Goal: Navigation & Orientation: Find specific page/section

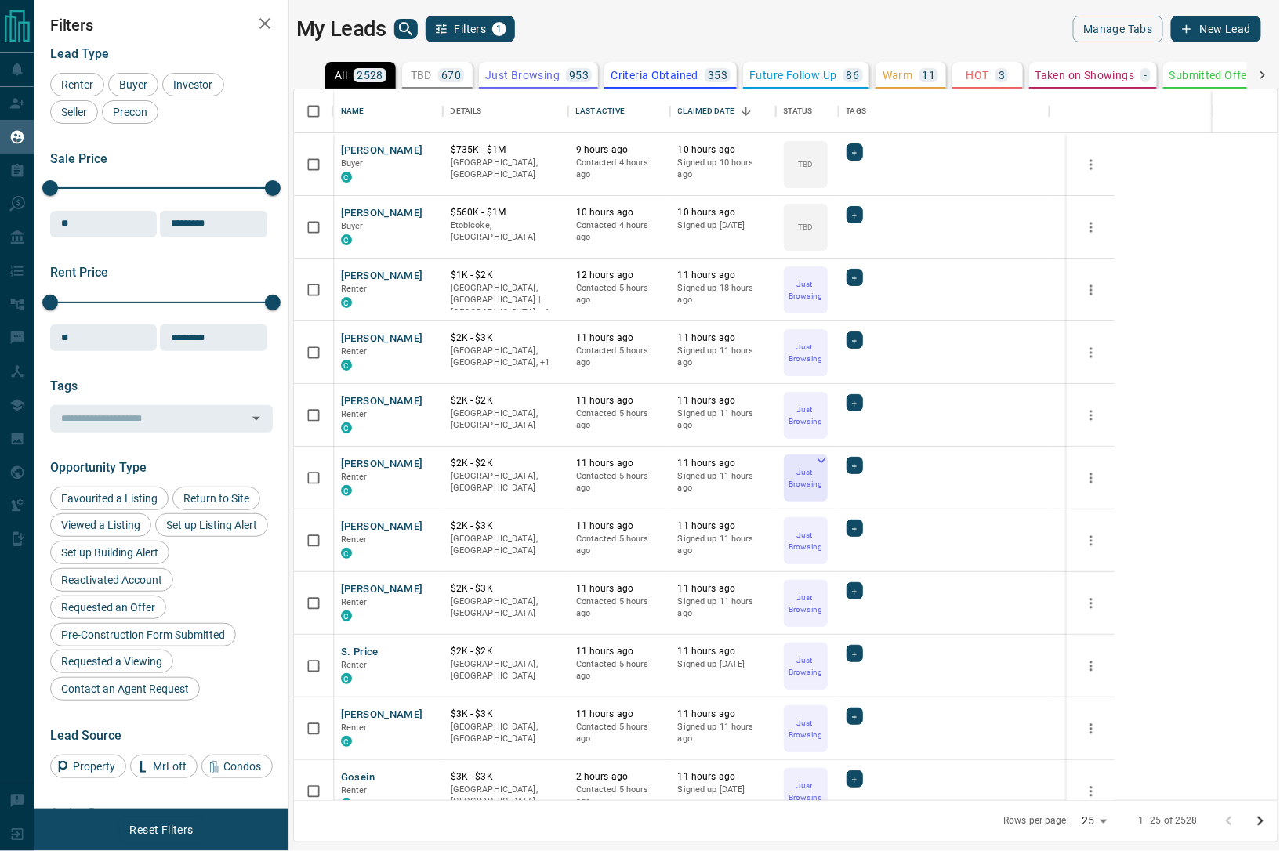
scroll to position [693, 966]
click at [428, 149] on icon "Open in New Tab" at bounding box center [425, 149] width 13 height 13
click at [1103, 810] on body "Lead Transfers Claim Leads My Leads Tasks Opportunities Deals Campaigns Automat…" at bounding box center [640, 416] width 1280 height 832
click at [1088, 810] on li "100" at bounding box center [1097, 821] width 42 height 24
type input "***"
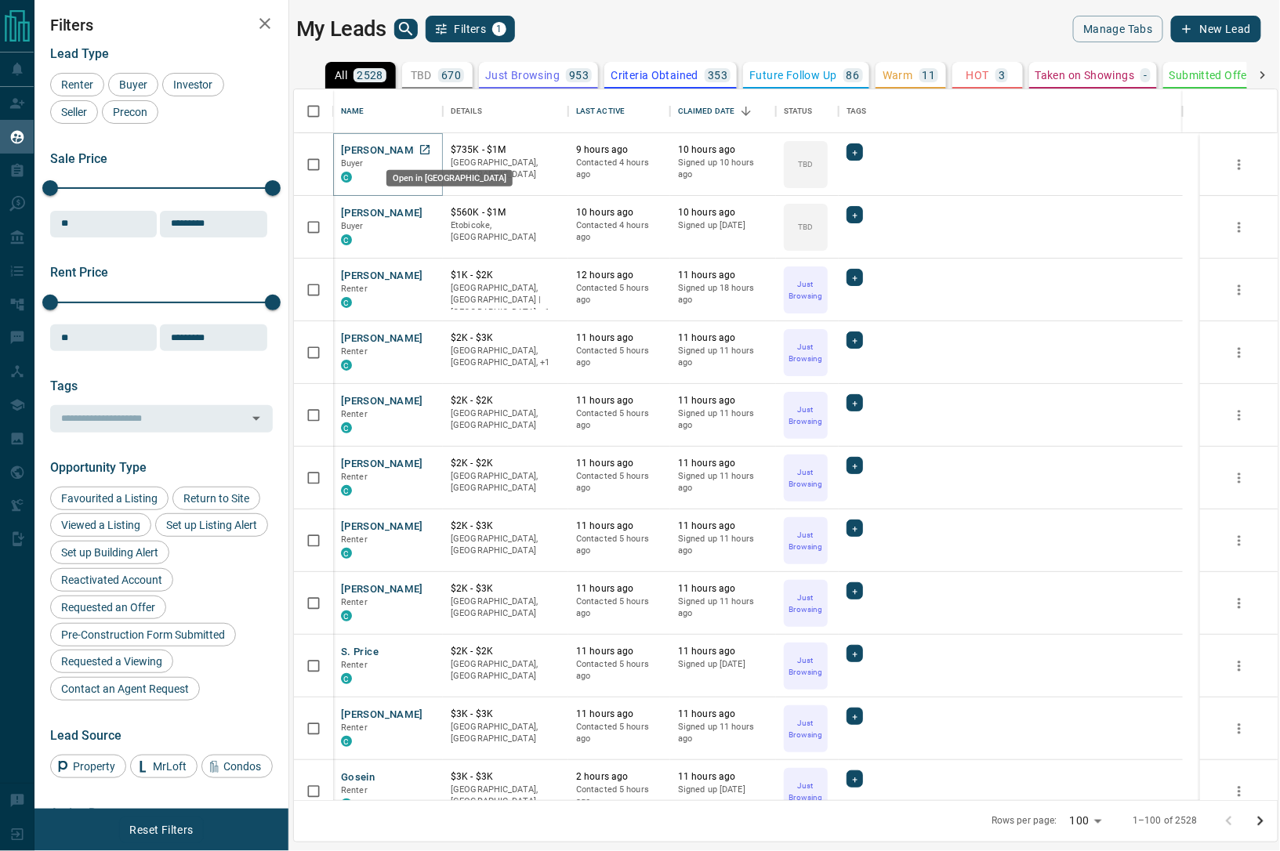
click at [430, 149] on icon "Open in New Tab" at bounding box center [425, 149] width 13 height 13
click at [430, 208] on icon "Open in New Tab" at bounding box center [425, 212] width 13 height 13
click at [424, 272] on icon "Open in New Tab" at bounding box center [425, 275] width 13 height 13
click at [611, 115] on div "Last Active" at bounding box center [600, 111] width 49 height 44
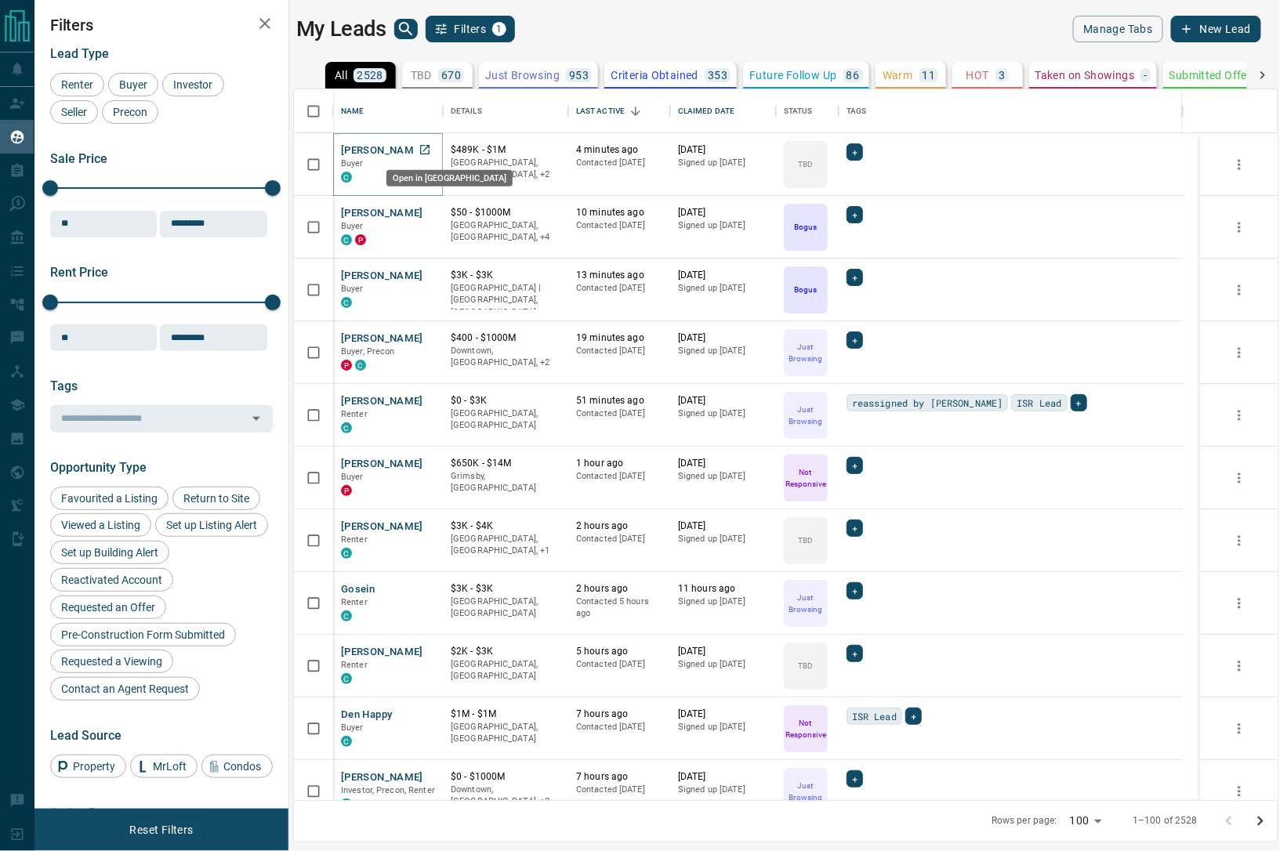
click at [428, 148] on icon "Open in New Tab" at bounding box center [425, 149] width 13 height 13
click at [426, 211] on icon "Open in New Tab" at bounding box center [424, 212] width 9 height 9
click at [426, 269] on icon "Open in New Tab" at bounding box center [425, 275] width 13 height 13
click at [424, 334] on icon "Open in New Tab" at bounding box center [425, 338] width 13 height 13
click at [421, 398] on icon "Open in New Tab" at bounding box center [425, 400] width 13 height 13
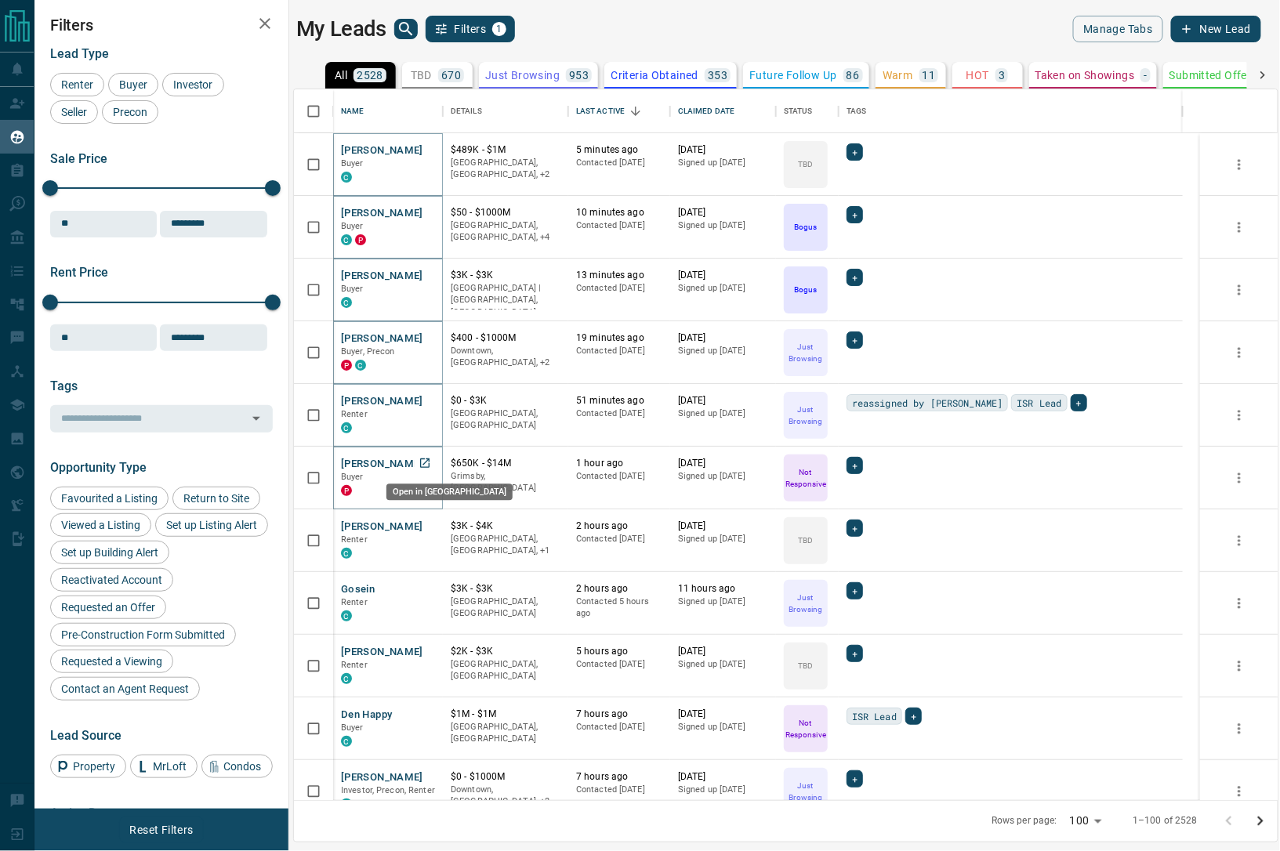
click at [422, 464] on icon "Open in New Tab" at bounding box center [425, 463] width 13 height 13
click at [424, 524] on icon "Open in New Tab" at bounding box center [425, 526] width 13 height 13
click at [422, 589] on icon "Open in New Tab" at bounding box center [425, 588] width 13 height 13
click at [423, 652] on icon "Open in New Tab" at bounding box center [424, 651] width 9 height 9
click at [421, 715] on icon "Open in New Tab" at bounding box center [425, 714] width 13 height 13
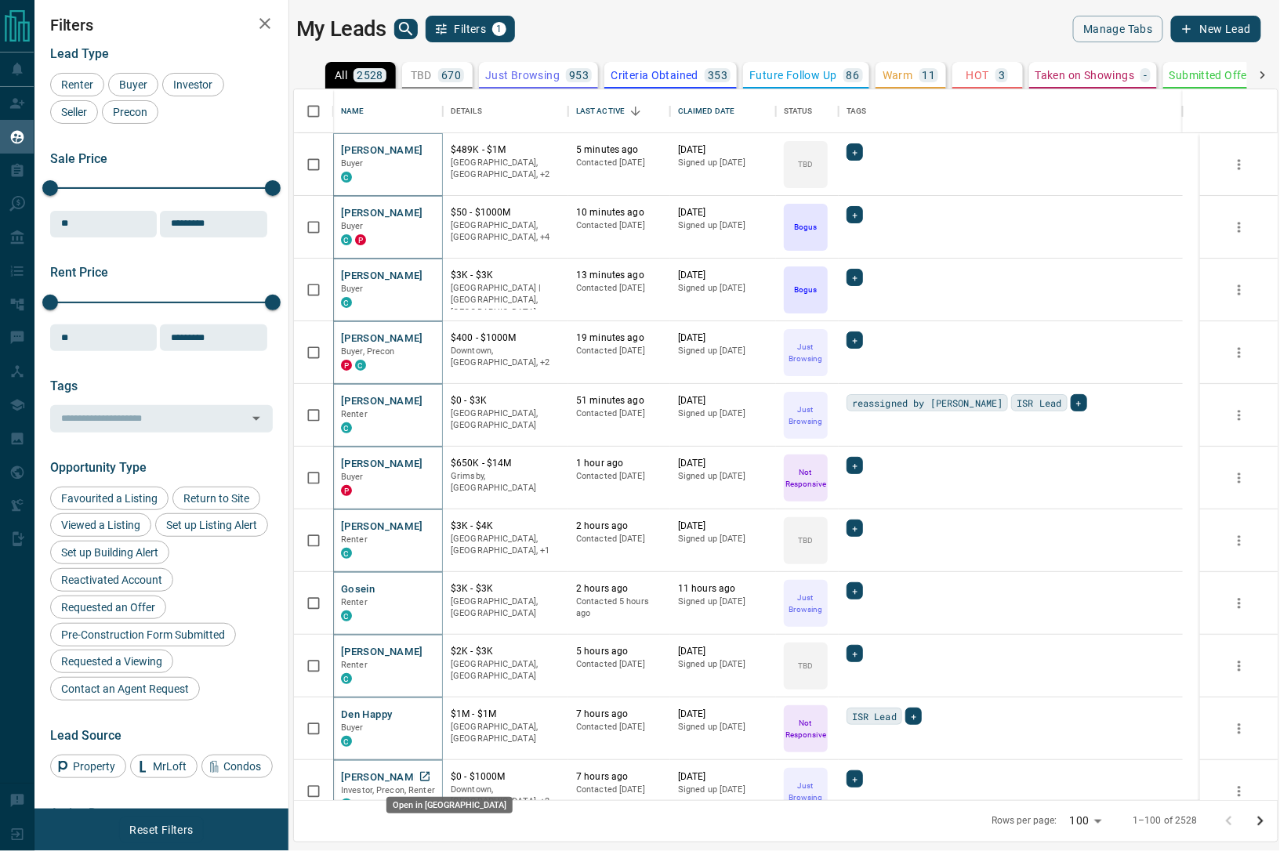
click at [425, 770] on icon "Open in New Tab" at bounding box center [425, 776] width 13 height 13
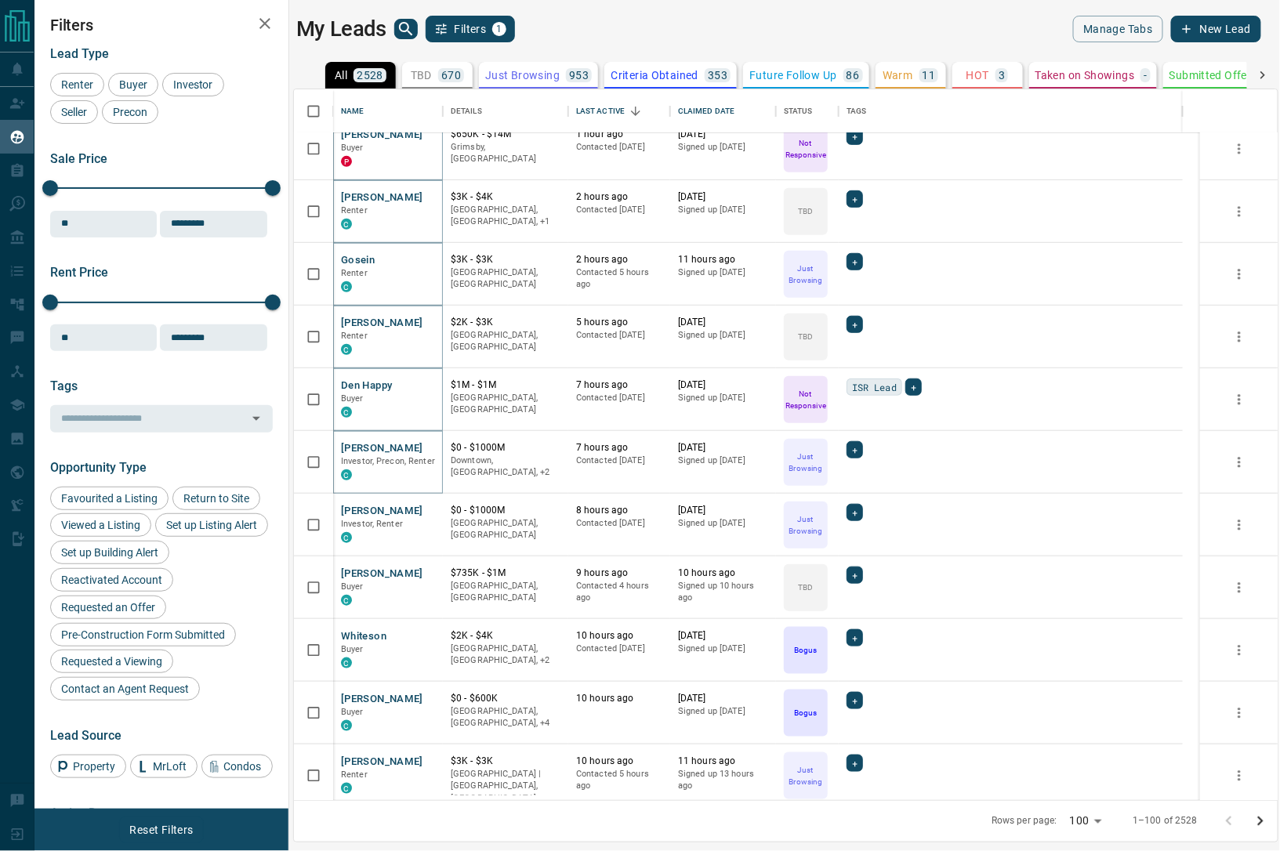
scroll to position [588, 0]
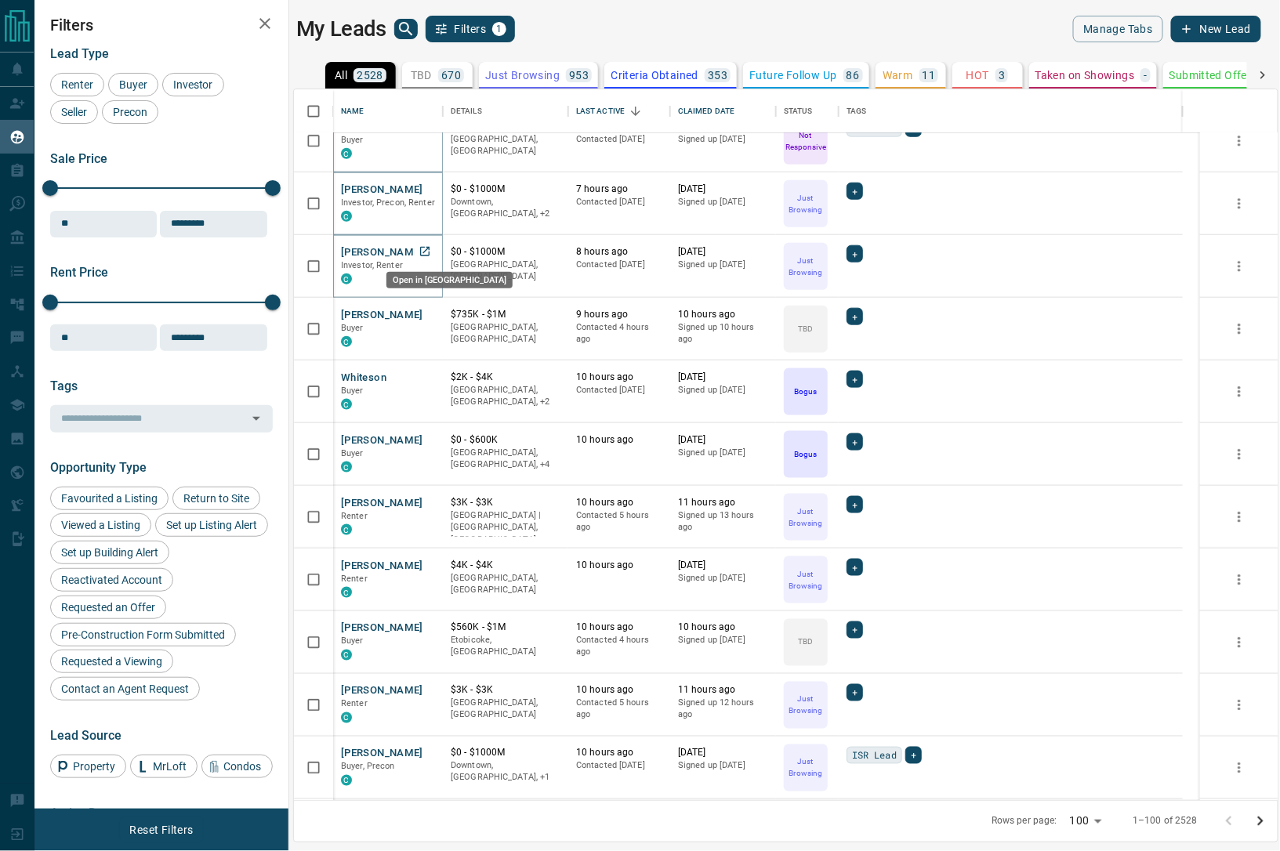
click at [423, 247] on icon "Open in New Tab" at bounding box center [425, 251] width 13 height 13
click at [420, 316] on icon "Open in New Tab" at bounding box center [424, 314] width 9 height 9
click at [426, 372] on icon "Open in New Tab" at bounding box center [424, 376] width 9 height 9
click at [423, 437] on icon "Open in New Tab" at bounding box center [425, 439] width 13 height 13
click at [423, 500] on icon "Open in New Tab" at bounding box center [425, 502] width 13 height 13
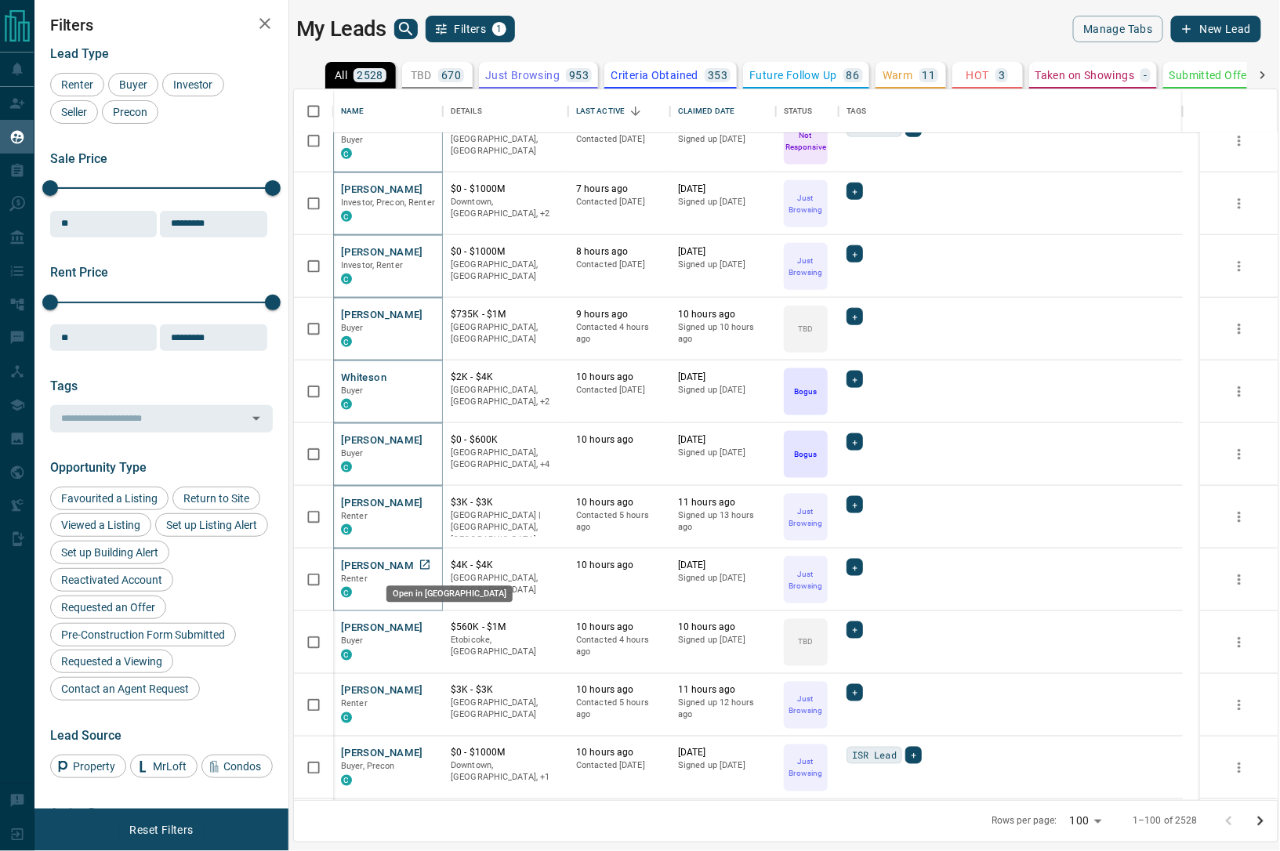
click at [420, 565] on icon "Open in New Tab" at bounding box center [424, 564] width 9 height 9
click at [423, 624] on icon "Open in New Tab" at bounding box center [425, 628] width 13 height 13
click at [425, 692] on icon "Open in New Tab" at bounding box center [425, 690] width 13 height 13
click at [426, 753] on icon "Open in New Tab" at bounding box center [425, 753] width 13 height 13
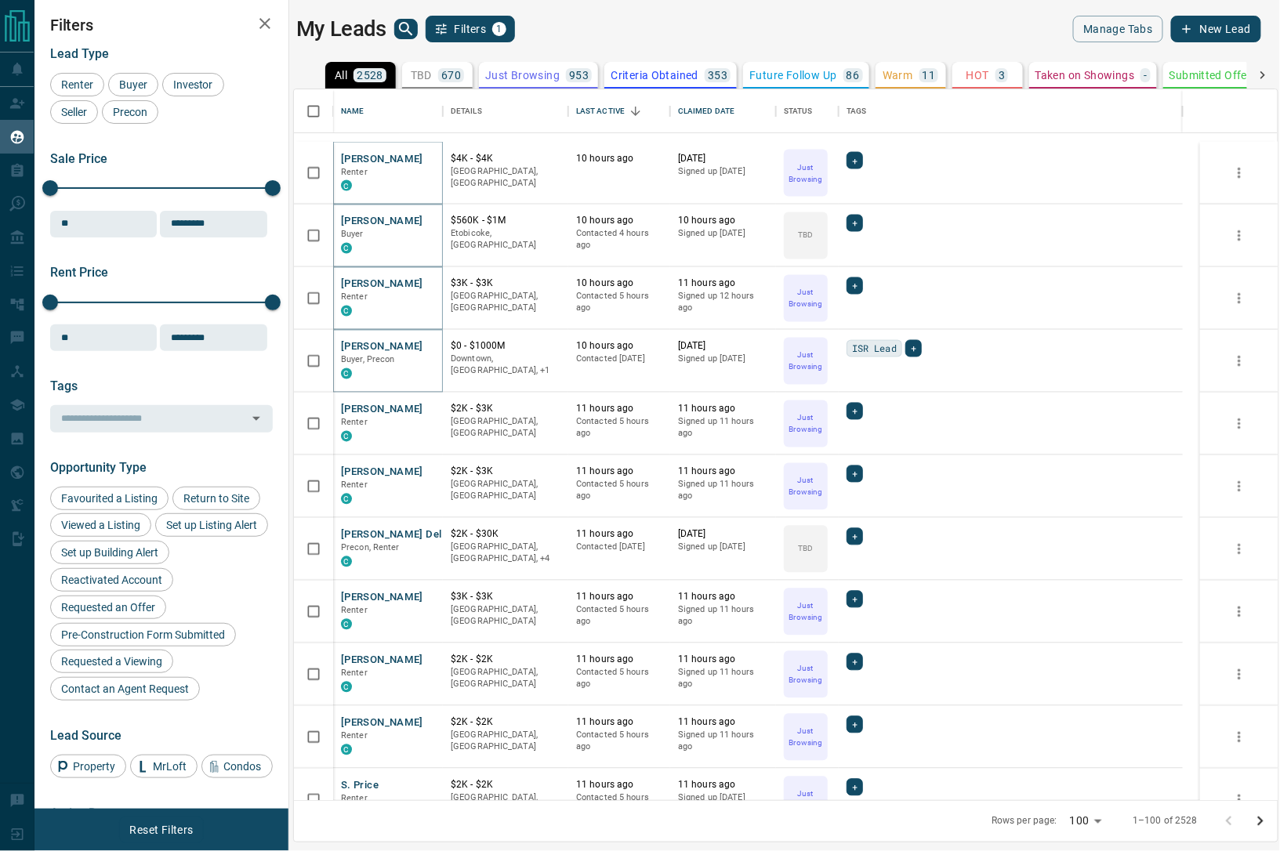
scroll to position [1176, 0]
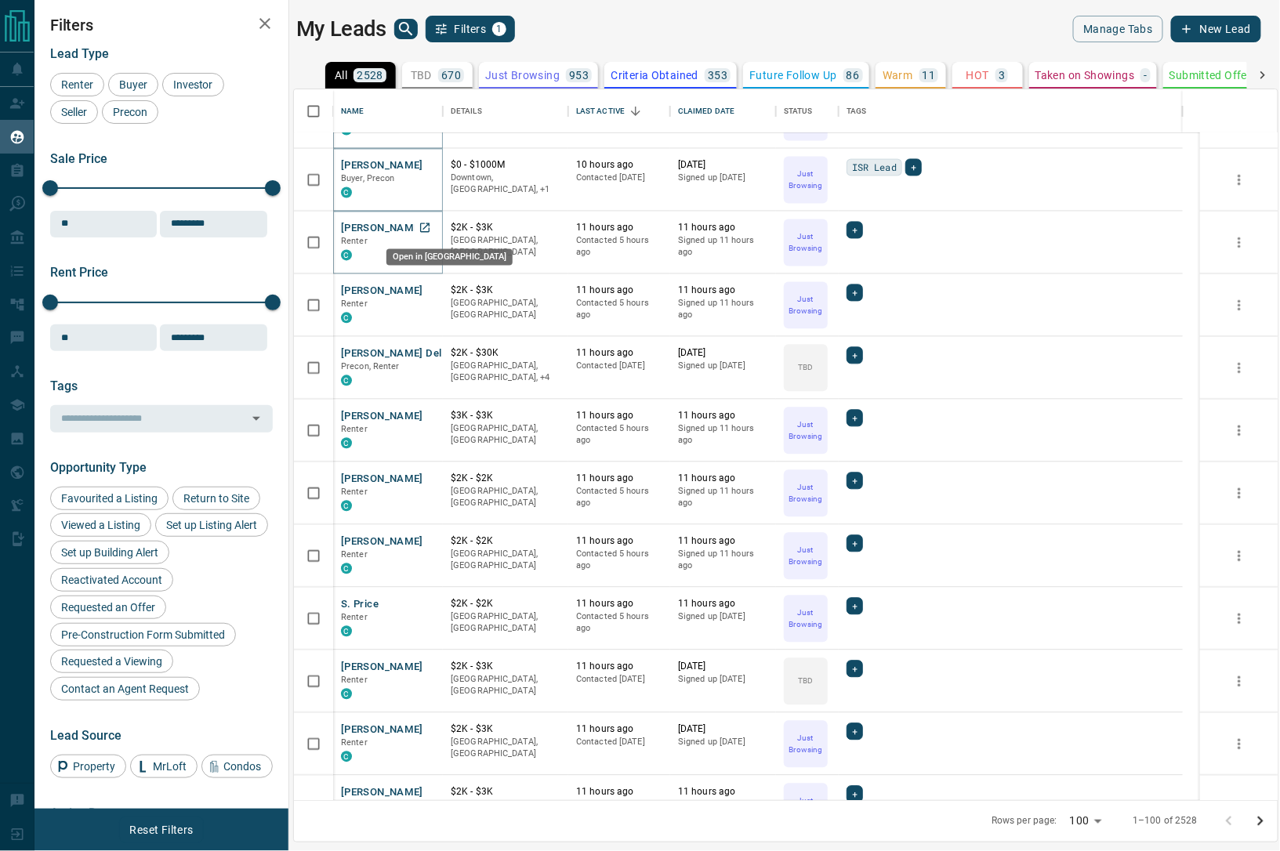
click at [424, 228] on icon "Open in New Tab" at bounding box center [424, 227] width 9 height 9
click at [423, 289] on icon "Open in New Tab" at bounding box center [425, 291] width 13 height 13
click at [426, 350] on icon "Open in New Tab" at bounding box center [425, 353] width 13 height 13
click at [426, 415] on icon "Open in New Tab" at bounding box center [425, 416] width 13 height 13
click at [430, 477] on icon "Open in New Tab" at bounding box center [425, 479] width 13 height 13
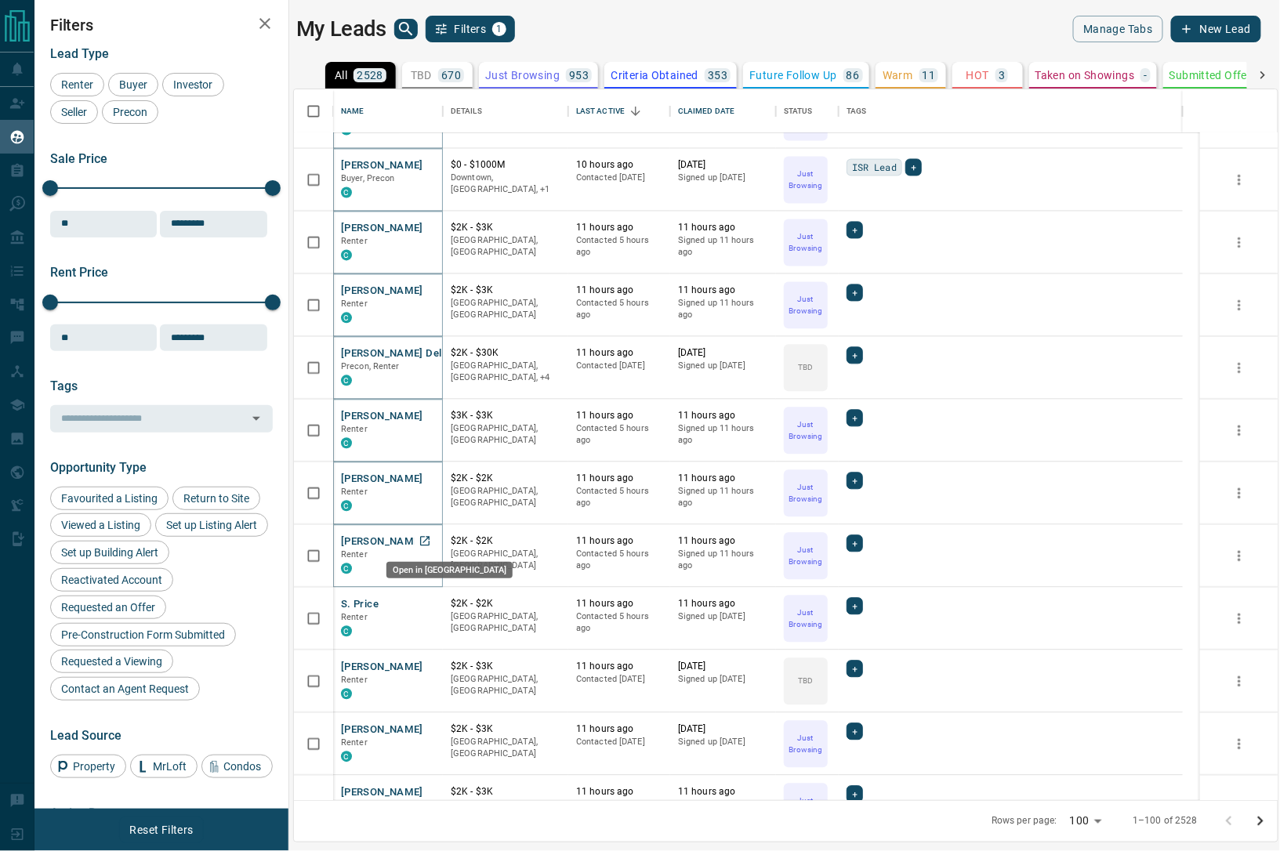
click at [426, 541] on icon "Open in New Tab" at bounding box center [425, 541] width 13 height 13
click at [423, 604] on icon "Open in New Tab" at bounding box center [424, 604] width 9 height 9
click at [423, 665] on icon "Open in New Tab" at bounding box center [425, 667] width 13 height 13
click at [424, 729] on icon "Open in New Tab" at bounding box center [424, 729] width 9 height 9
click at [423, 788] on icon "Open in New Tab" at bounding box center [425, 792] width 13 height 13
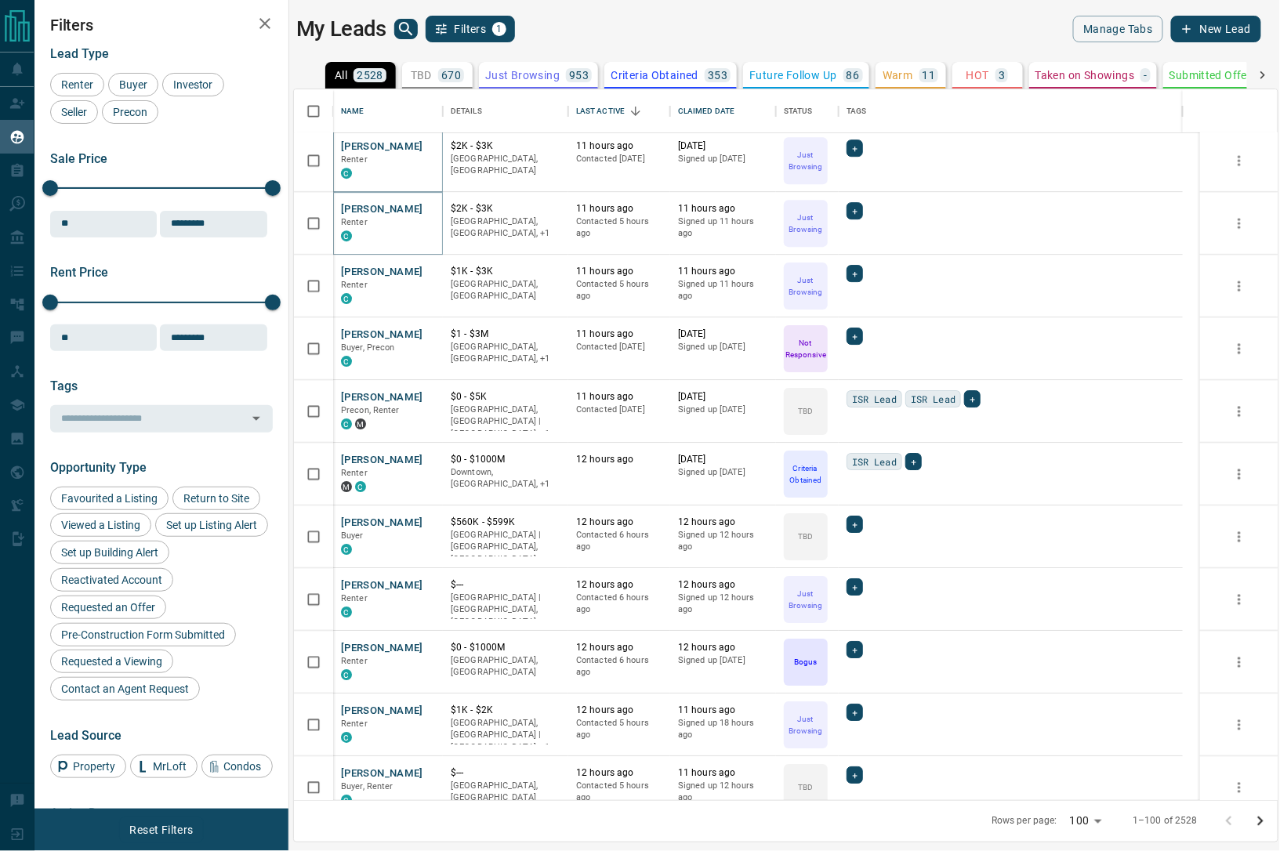
scroll to position [1764, 0]
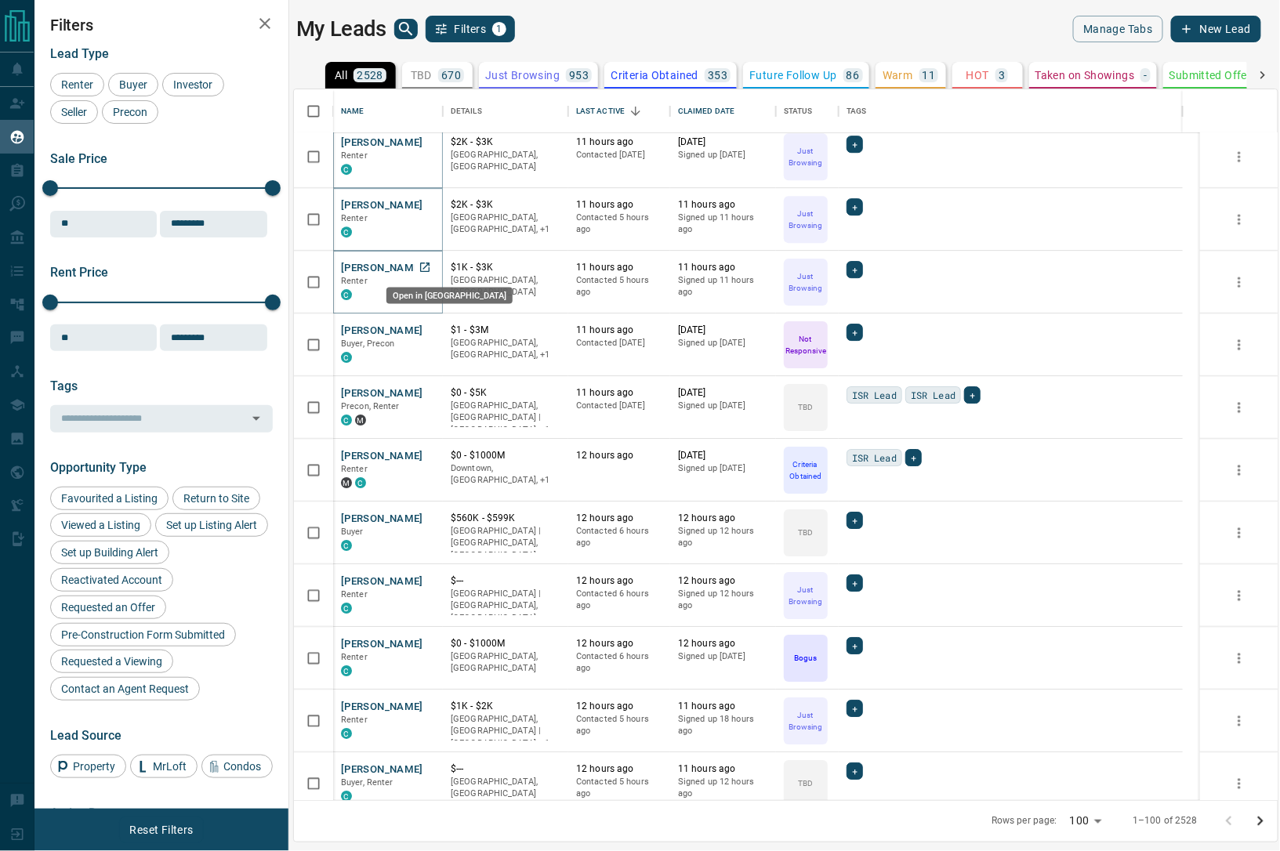
click at [426, 265] on icon "Open in New Tab" at bounding box center [424, 267] width 9 height 9
click at [424, 330] on icon "Open in New Tab" at bounding box center [424, 329] width 9 height 9
click at [424, 390] on icon "Open in New Tab" at bounding box center [425, 392] width 13 height 13
click at [423, 451] on icon "Open in New Tab" at bounding box center [425, 455] width 13 height 13
click at [425, 517] on icon "Open in New Tab" at bounding box center [424, 517] width 9 height 9
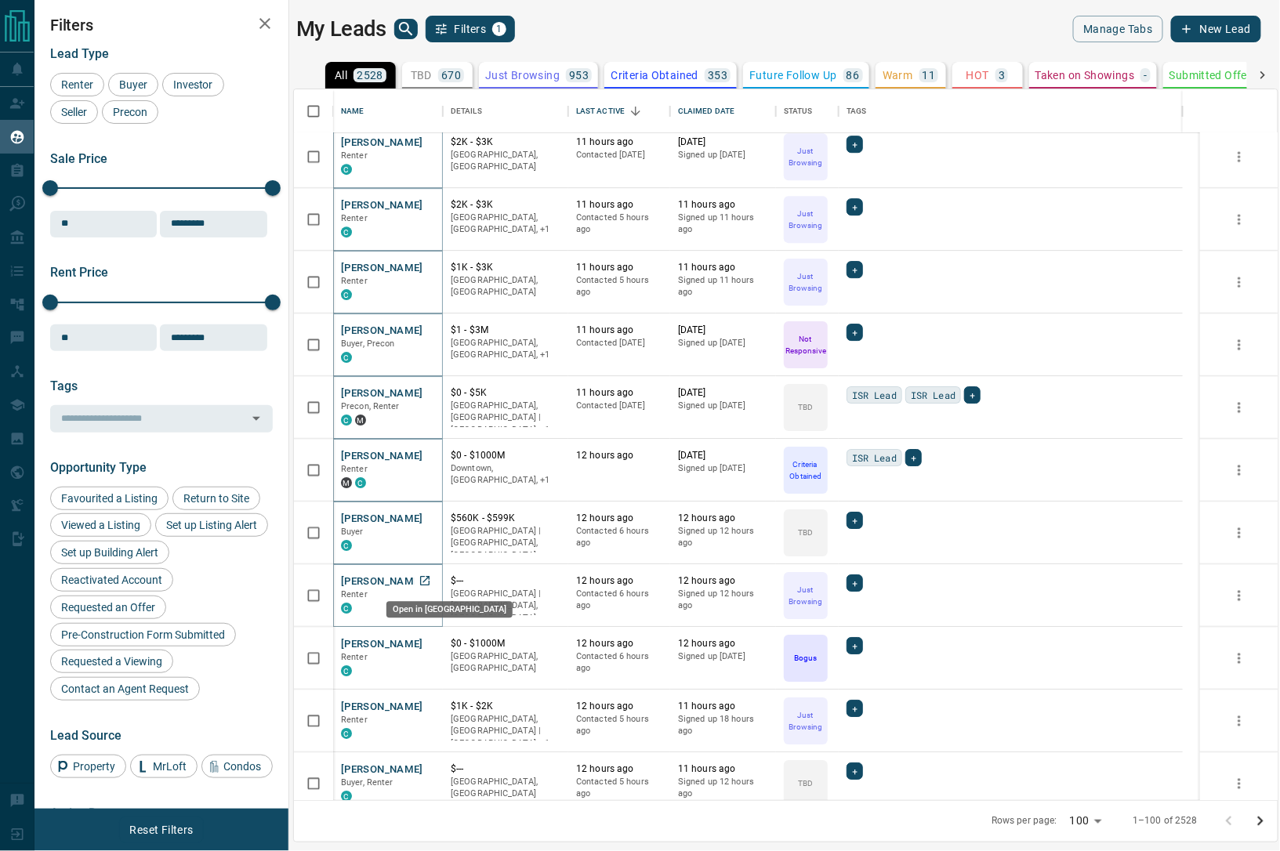
click at [424, 579] on icon "Open in New Tab" at bounding box center [425, 581] width 13 height 13
click at [423, 641] on icon "Open in New Tab" at bounding box center [425, 643] width 13 height 13
click at [421, 703] on icon "Open in New Tab" at bounding box center [425, 706] width 13 height 13
click at [426, 764] on icon "Open in New Tab" at bounding box center [424, 768] width 9 height 9
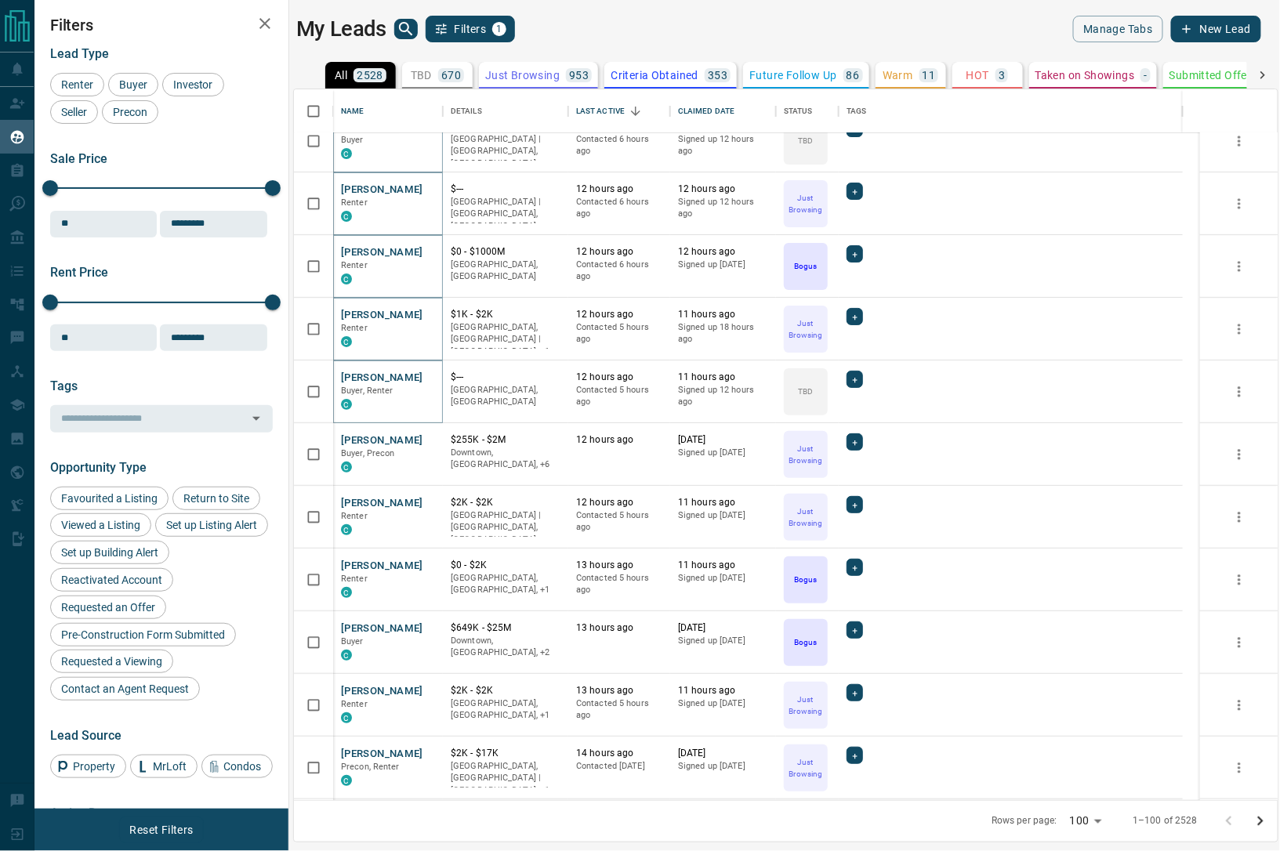
scroll to position [2351, 0]
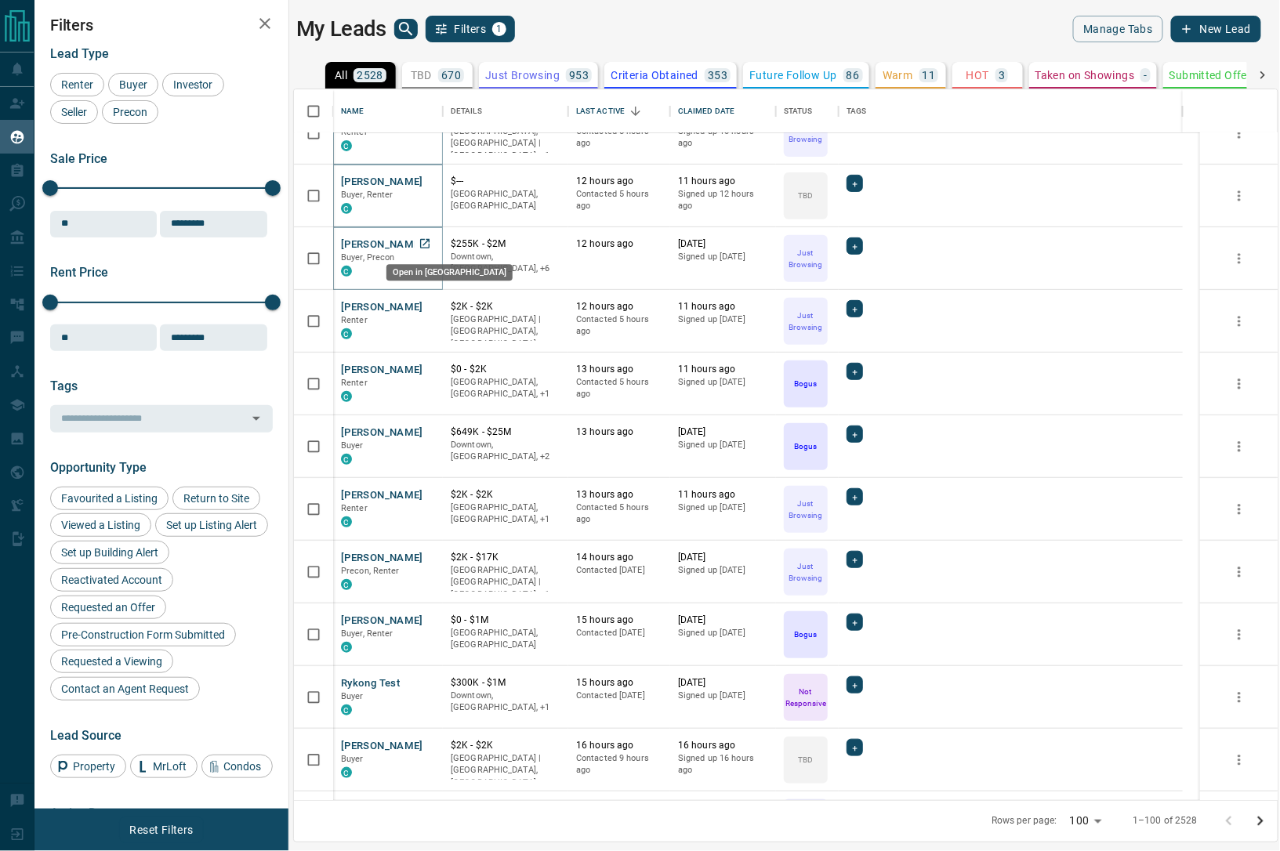
click at [425, 245] on icon "Open in New Tab" at bounding box center [425, 243] width 13 height 13
click at [423, 302] on icon "Open in New Tab" at bounding box center [424, 306] width 9 height 9
click at [423, 369] on icon "Open in New Tab" at bounding box center [425, 369] width 13 height 13
click at [423, 430] on icon "Open in New Tab" at bounding box center [425, 432] width 13 height 13
click at [426, 490] on icon "Open in New Tab" at bounding box center [424, 494] width 9 height 9
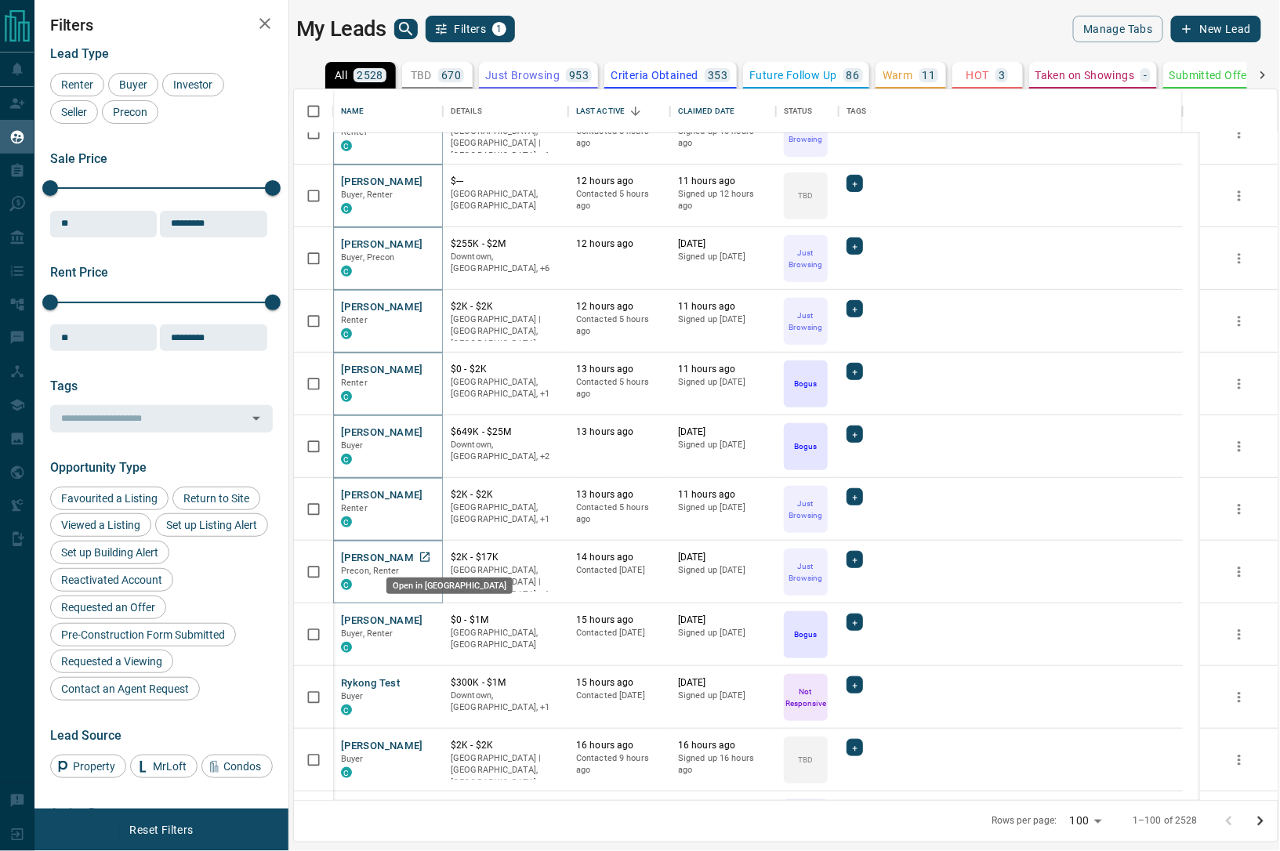
click at [426, 558] on icon "Open in New Tab" at bounding box center [425, 557] width 13 height 13
click at [428, 620] on icon "Open in New Tab" at bounding box center [425, 620] width 13 height 13
click at [425, 682] on icon "Open in New Tab" at bounding box center [424, 682] width 9 height 9
click at [421, 742] on icon "Open in New Tab" at bounding box center [425, 745] width 13 height 13
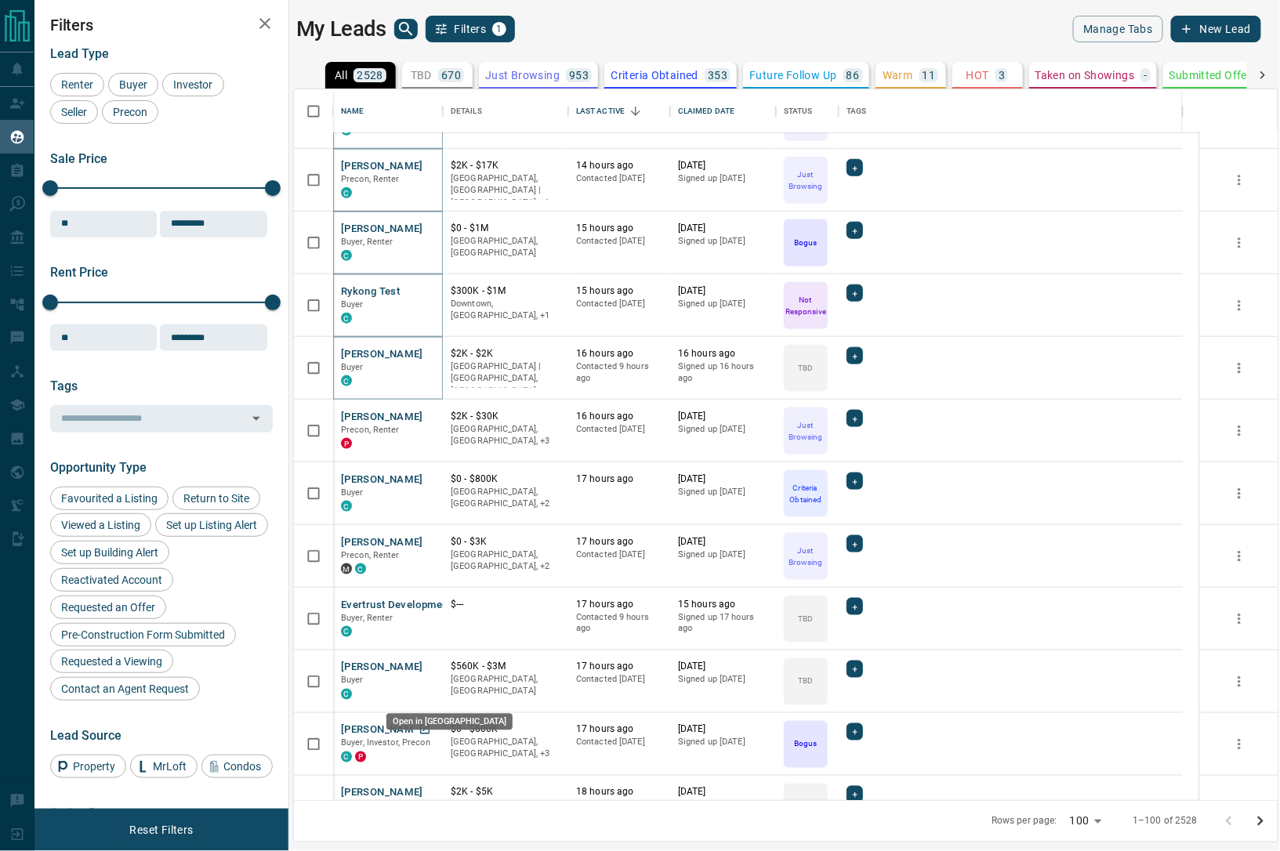
scroll to position [2939, 0]
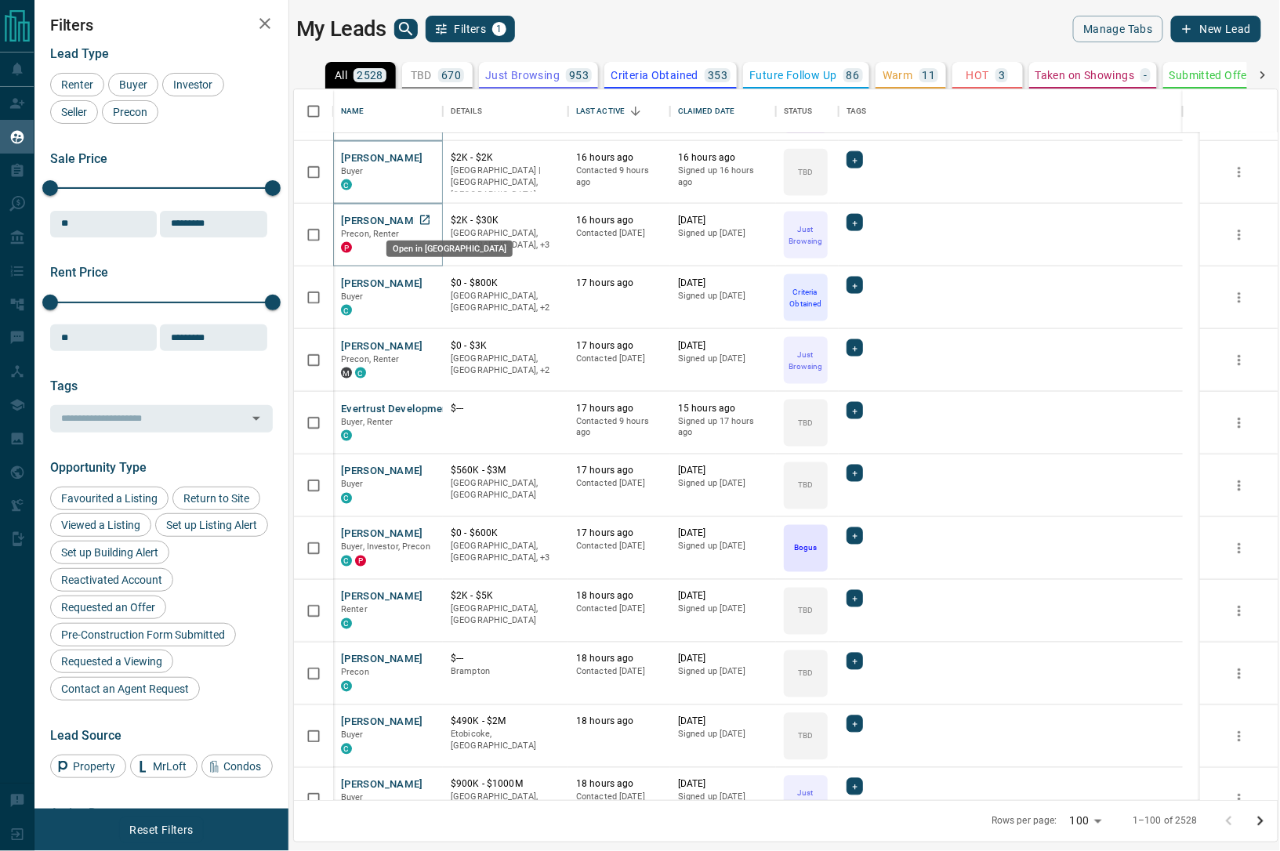
click at [426, 218] on icon "Open in New Tab" at bounding box center [424, 220] width 9 height 9
click at [426, 281] on icon "Open in New Tab" at bounding box center [425, 283] width 13 height 13
click at [425, 343] on icon "Open in New Tab" at bounding box center [425, 345] width 13 height 13
click at [426, 408] on icon "Open in New Tab" at bounding box center [425, 408] width 13 height 13
click at [426, 469] on icon "Open in New Tab" at bounding box center [425, 471] width 13 height 13
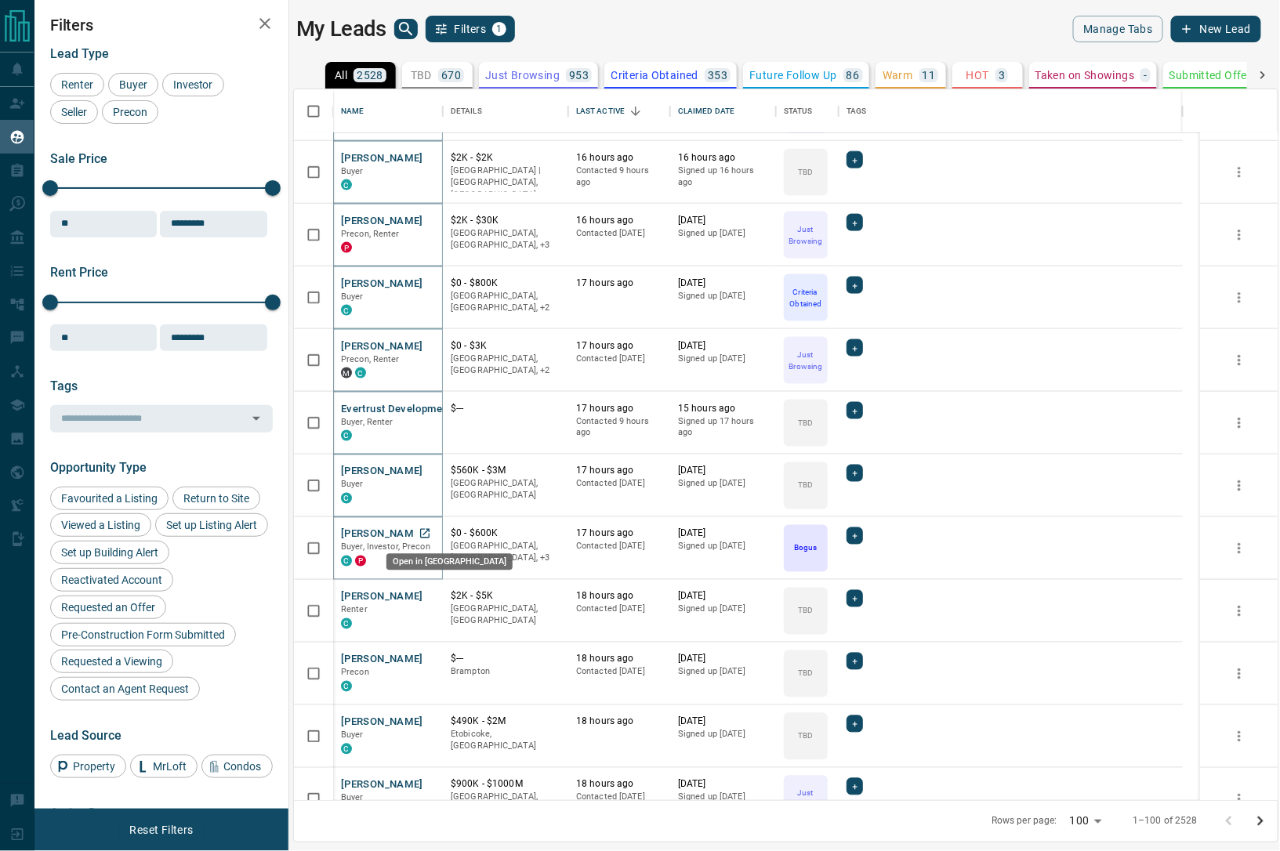
click at [424, 535] on icon "Open in New Tab" at bounding box center [425, 533] width 13 height 13
click at [419, 593] on icon "Open in New Tab" at bounding box center [425, 596] width 13 height 13
click at [426, 654] on icon "Open in New Tab" at bounding box center [425, 659] width 13 height 13
click at [423, 717] on icon "Open in New Tab" at bounding box center [425, 722] width 13 height 13
click at [428, 782] on icon "Open in New Tab" at bounding box center [425, 784] width 13 height 13
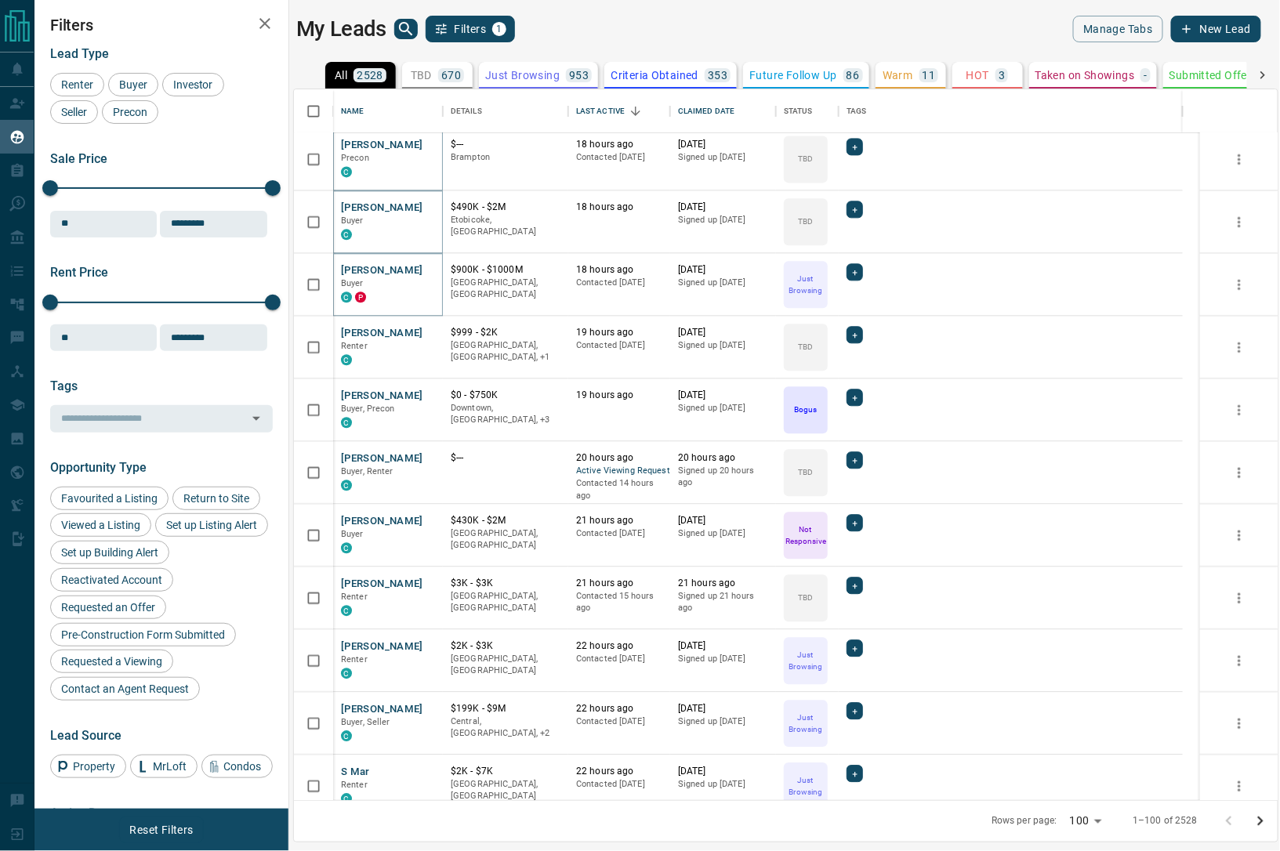
scroll to position [3527, 0]
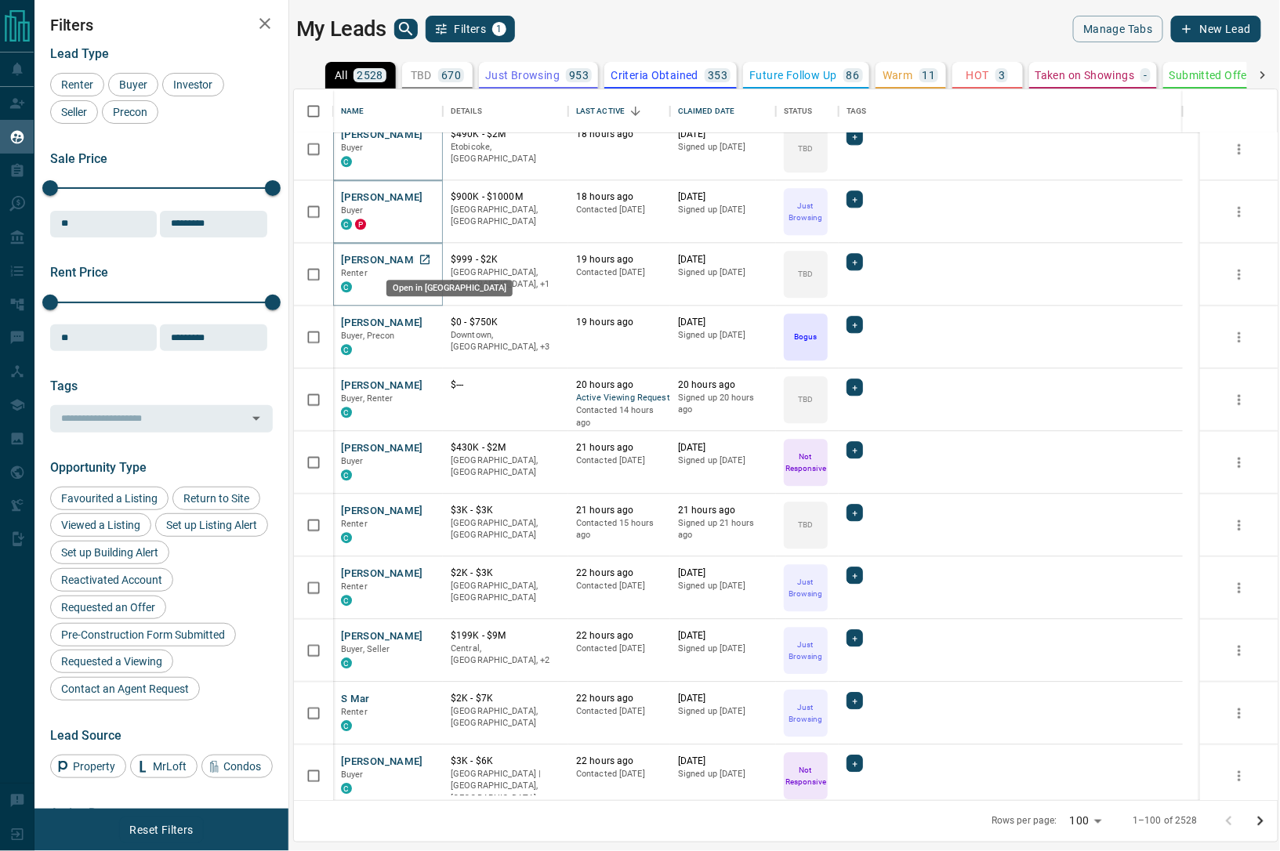
click at [426, 262] on icon "Open in New Tab" at bounding box center [424, 259] width 9 height 9
click at [428, 321] on icon "Open in New Tab" at bounding box center [425, 322] width 13 height 13
click at [426, 380] on icon "Open in New Tab" at bounding box center [425, 385] width 13 height 13
click at [423, 444] on icon "Open in New Tab" at bounding box center [425, 447] width 13 height 13
click at [424, 509] on icon "Open in New Tab" at bounding box center [425, 510] width 13 height 13
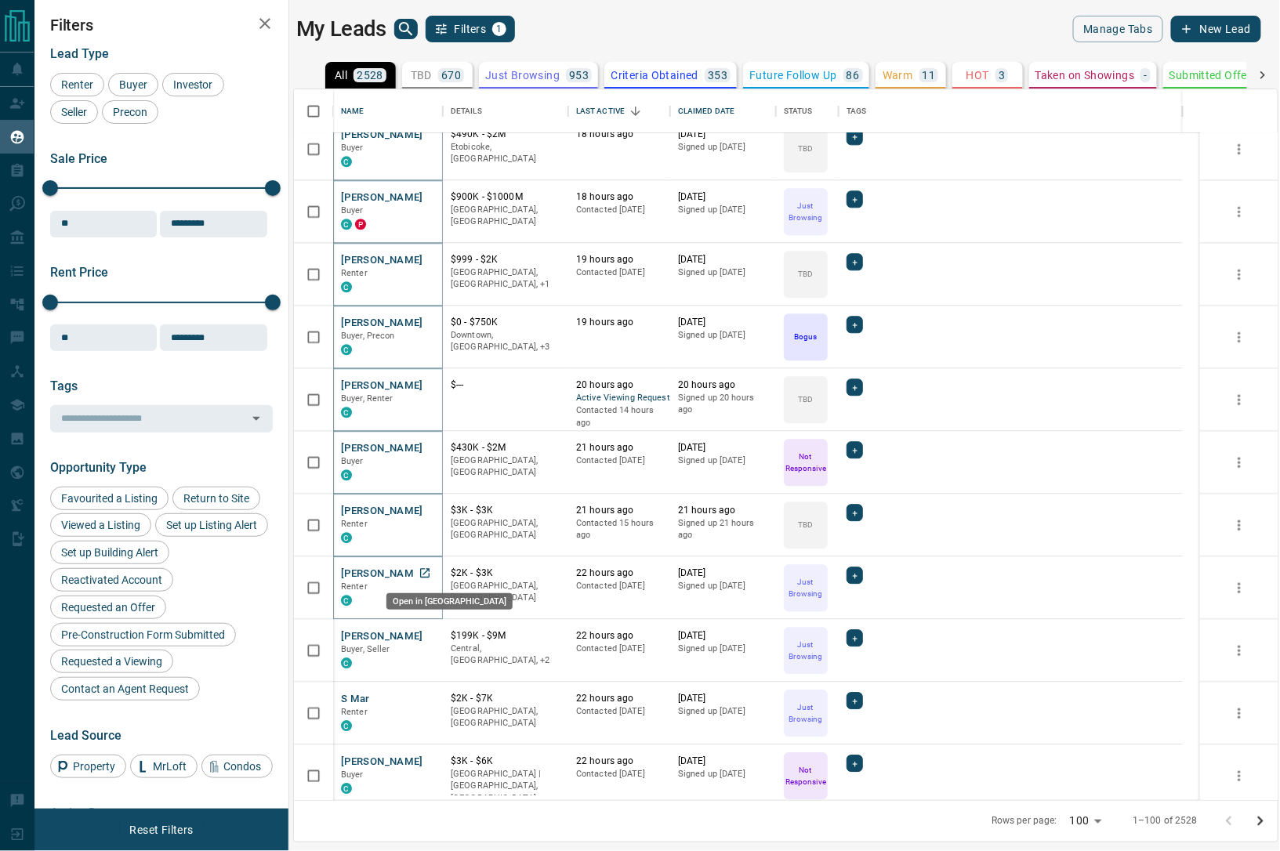
click at [424, 571] on icon "Open in New Tab" at bounding box center [425, 573] width 13 height 13
click at [423, 636] on icon "Open in New Tab" at bounding box center [424, 635] width 9 height 9
click at [425, 694] on icon "Open in New Tab" at bounding box center [425, 698] width 13 height 13
click at [428, 759] on icon "Open in New Tab" at bounding box center [425, 761] width 13 height 13
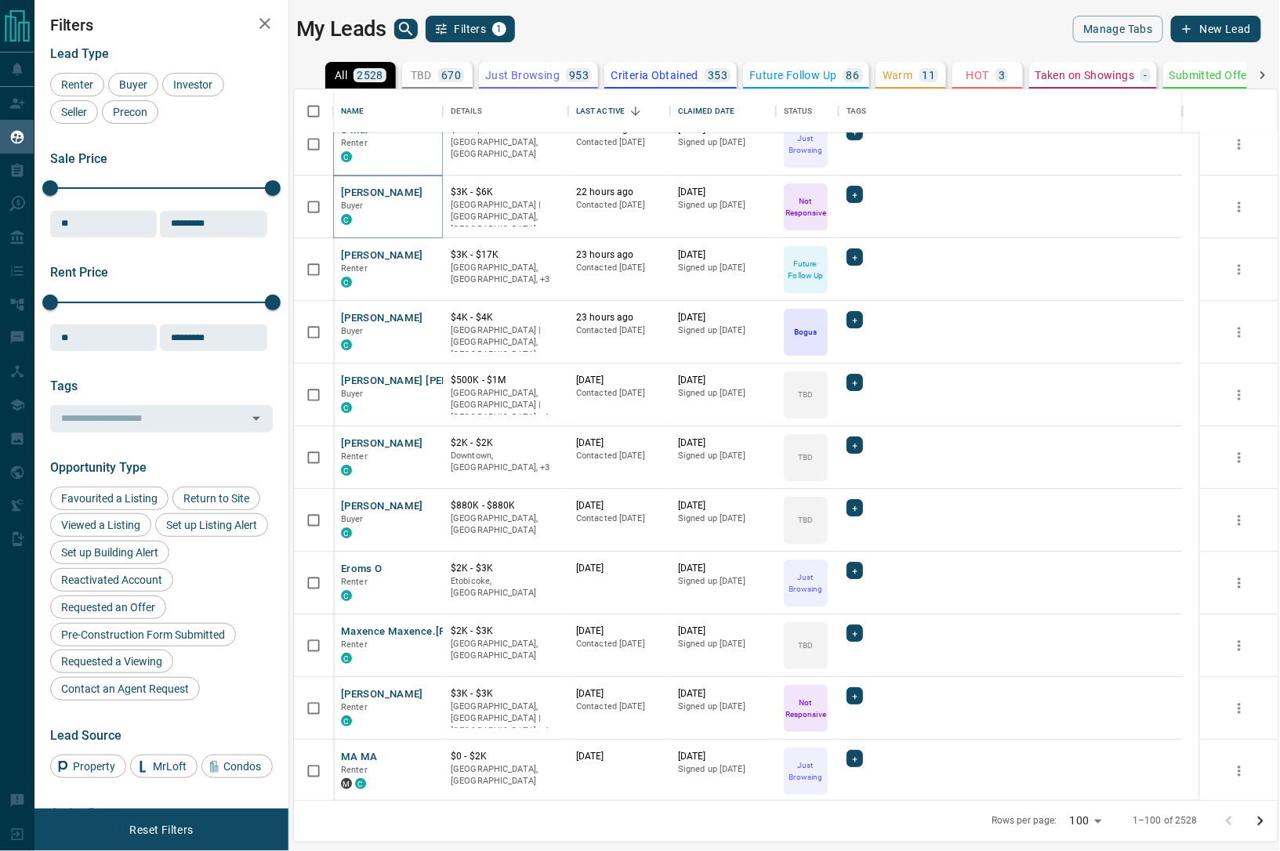
scroll to position [4115, 0]
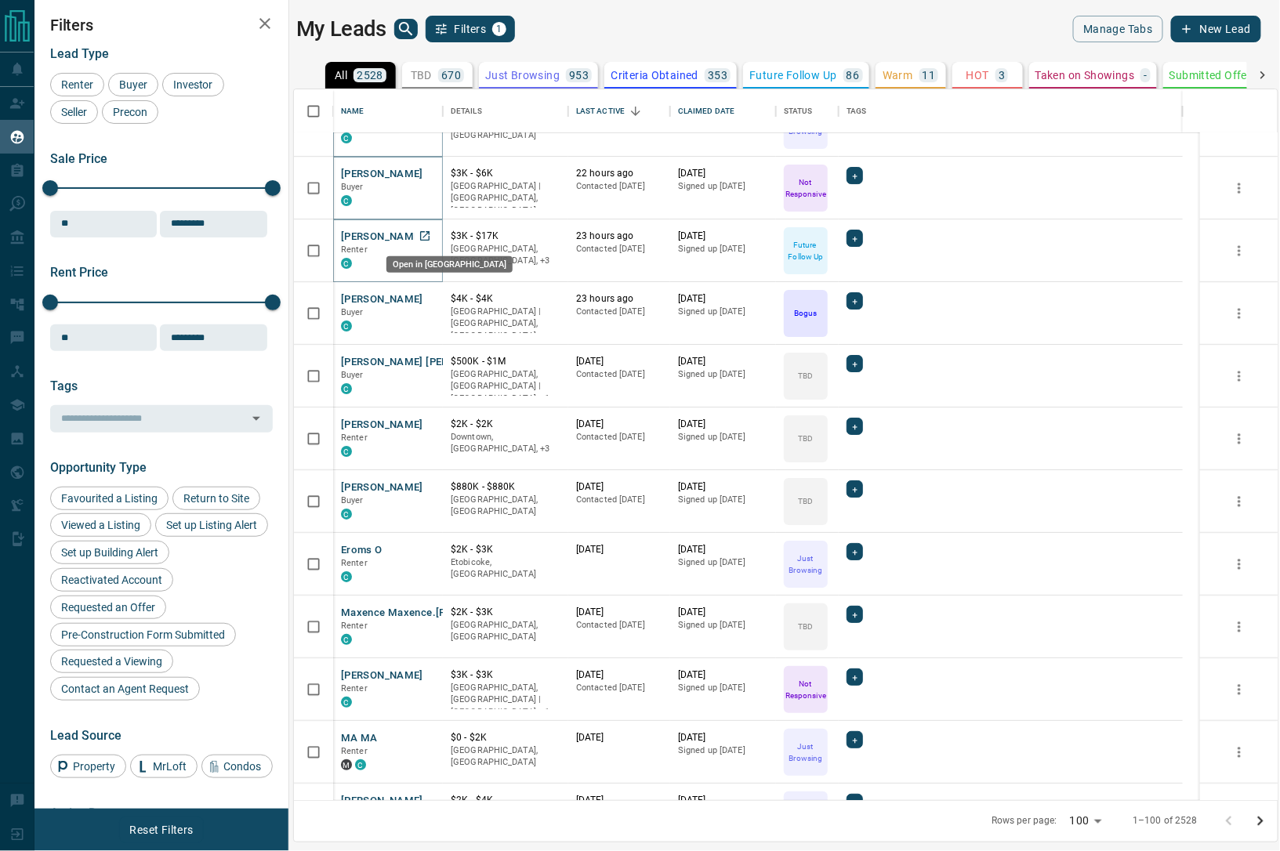
click at [426, 234] on icon "Open in New Tab" at bounding box center [425, 236] width 13 height 13
click at [423, 294] on icon "Open in New Tab" at bounding box center [424, 298] width 9 height 9
click at [422, 357] on icon "Open in New Tab" at bounding box center [425, 361] width 13 height 13
click at [426, 422] on icon "Open in New Tab" at bounding box center [425, 424] width 13 height 13
click at [425, 484] on icon "Open in New Tab" at bounding box center [425, 486] width 13 height 13
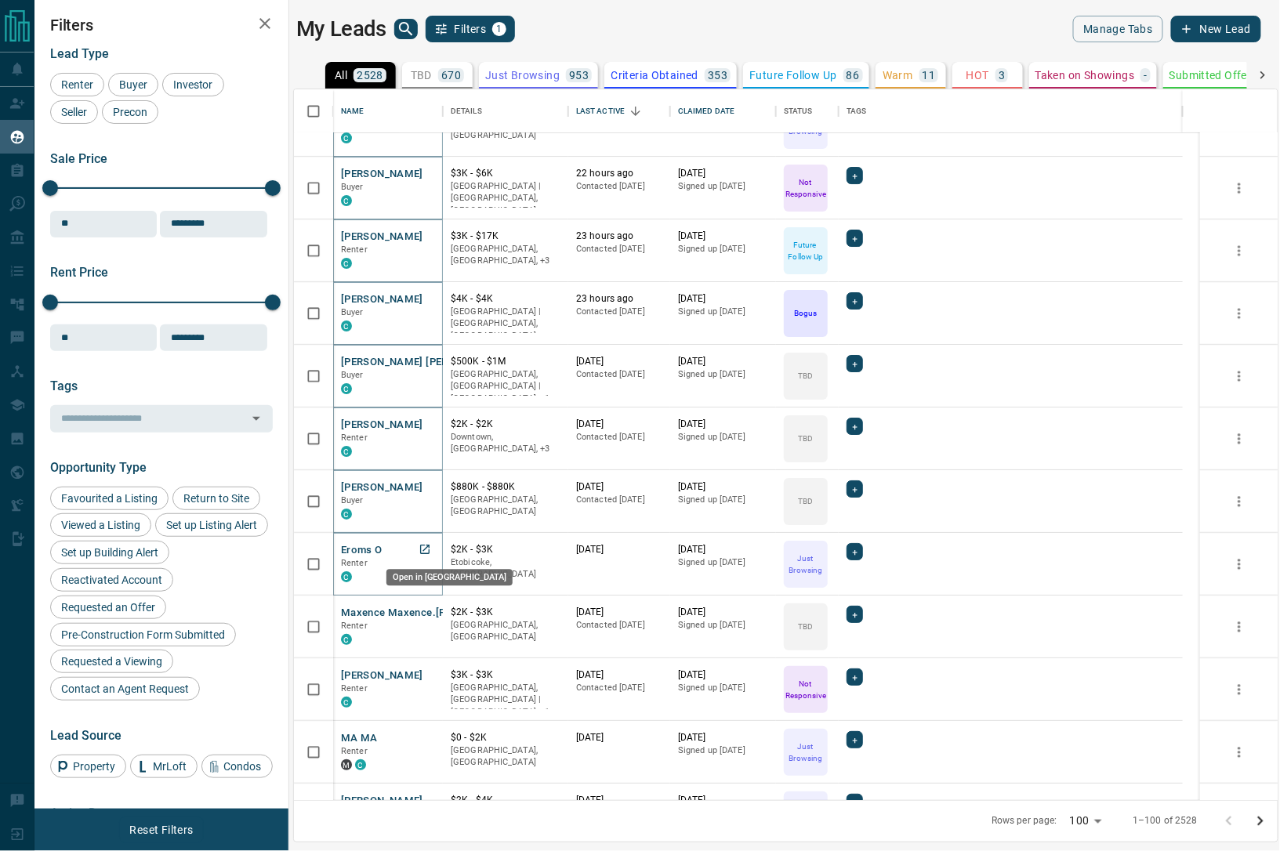
click at [426, 545] on icon "Open in New Tab" at bounding box center [425, 549] width 13 height 13
click at [425, 611] on icon "Open in New Tab" at bounding box center [424, 611] width 9 height 9
drag, startPoint x: 429, startPoint y: 668, endPoint x: 428, endPoint y: 685, distance: 17.3
click at [426, 671] on icon "Open in New Tab" at bounding box center [425, 675] width 13 height 13
click at [425, 734] on icon "Open in New Tab" at bounding box center [425, 737] width 13 height 13
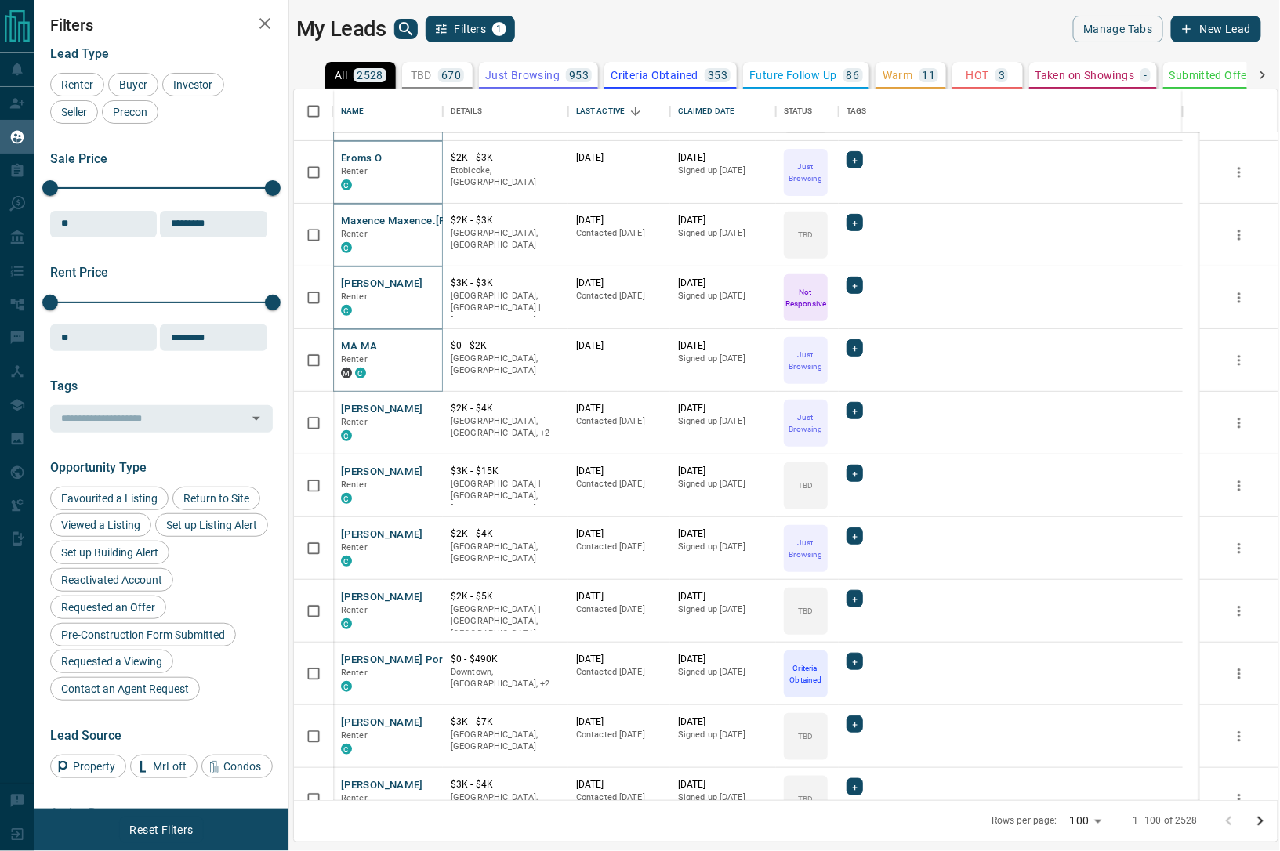
scroll to position [4703, 0]
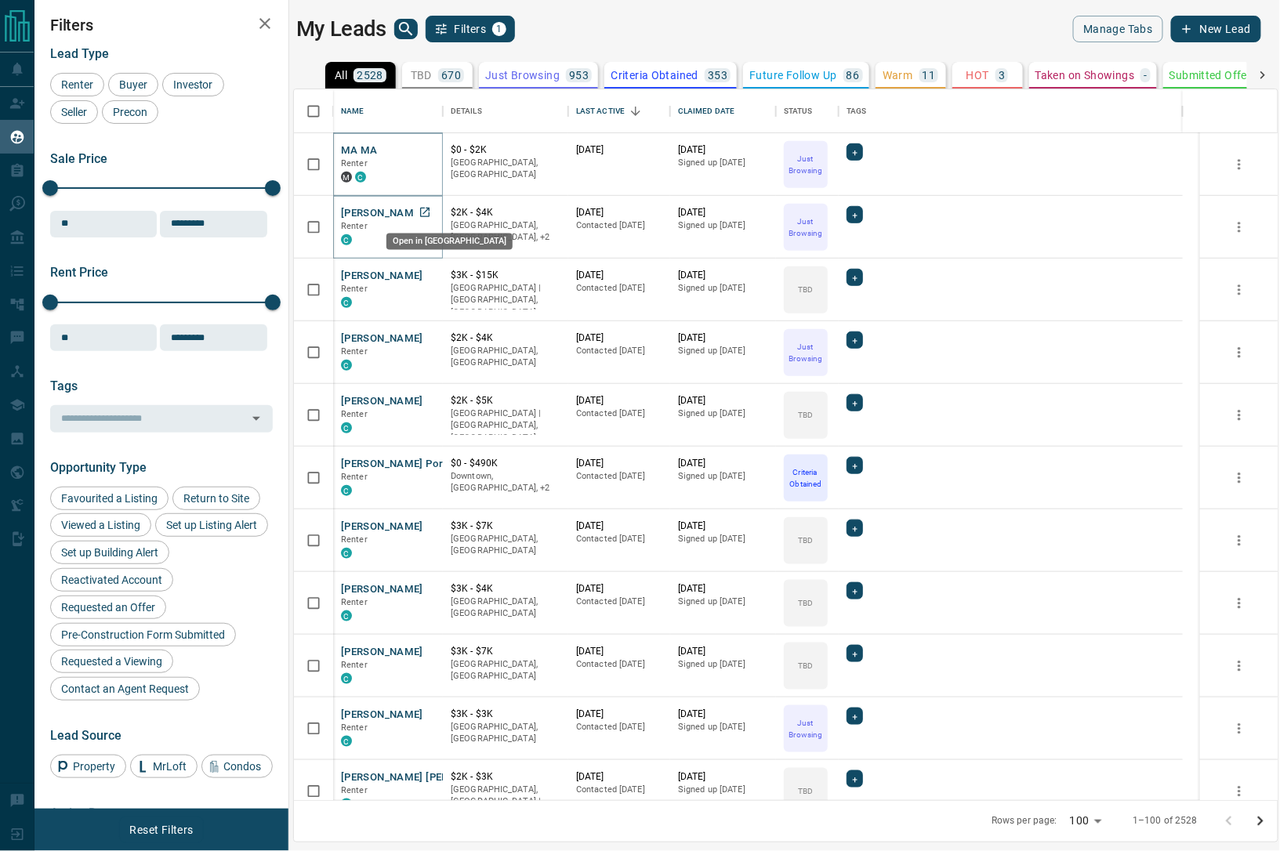
click at [423, 211] on icon "Open in New Tab" at bounding box center [425, 212] width 13 height 13
click at [424, 273] on icon "Open in New Tab" at bounding box center [425, 275] width 13 height 13
click at [425, 334] on icon "Open in New Tab" at bounding box center [425, 338] width 13 height 13
click at [429, 397] on icon "Open in New Tab" at bounding box center [424, 400] width 9 height 9
click at [426, 462] on icon "Open in New Tab" at bounding box center [425, 463] width 13 height 13
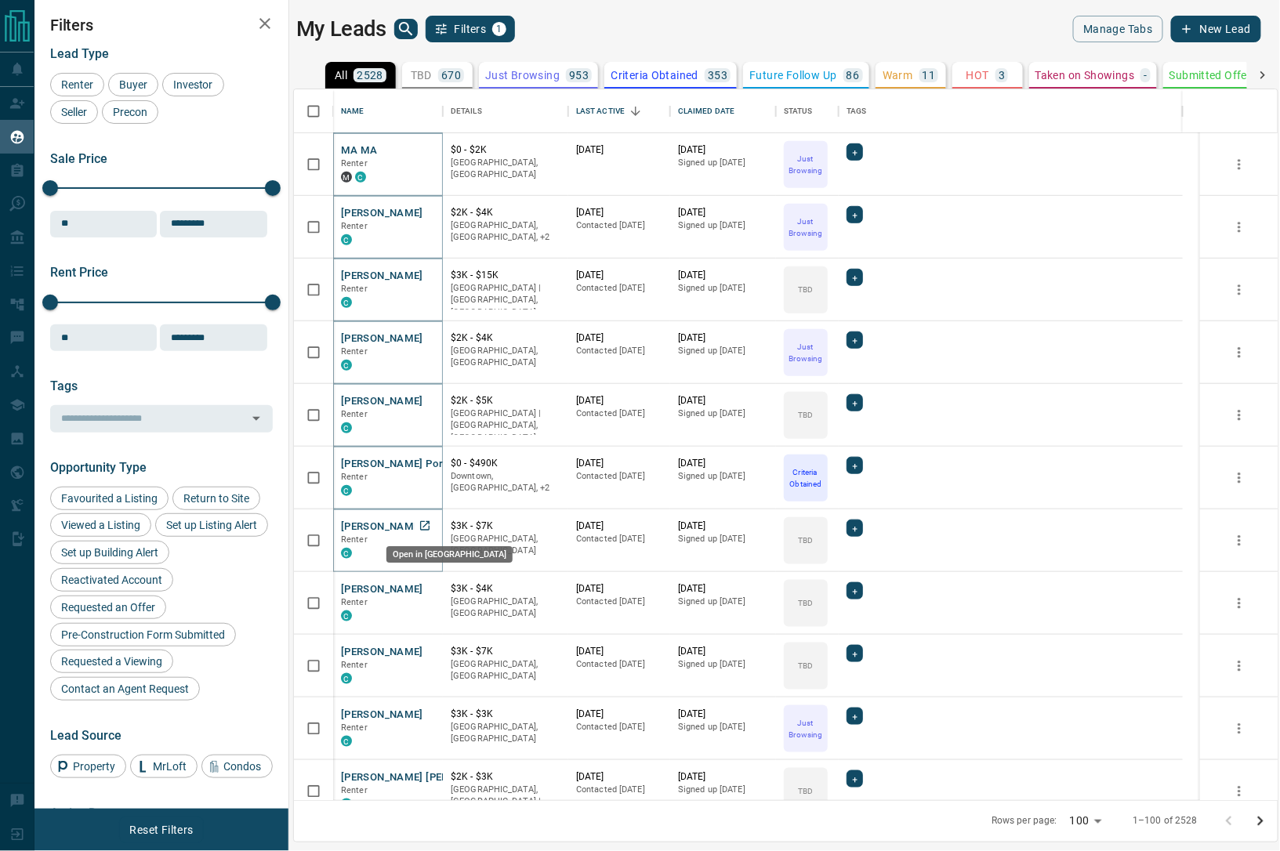
click at [422, 527] on icon "Open in New Tab" at bounding box center [425, 526] width 13 height 13
click at [425, 583] on icon "Open in New Tab" at bounding box center [425, 588] width 13 height 13
click at [425, 651] on icon "Open in New Tab" at bounding box center [425, 651] width 13 height 13
click at [423, 712] on icon "Open in New Tab" at bounding box center [425, 714] width 13 height 13
click at [426, 774] on icon "Open in New Tab" at bounding box center [424, 776] width 9 height 9
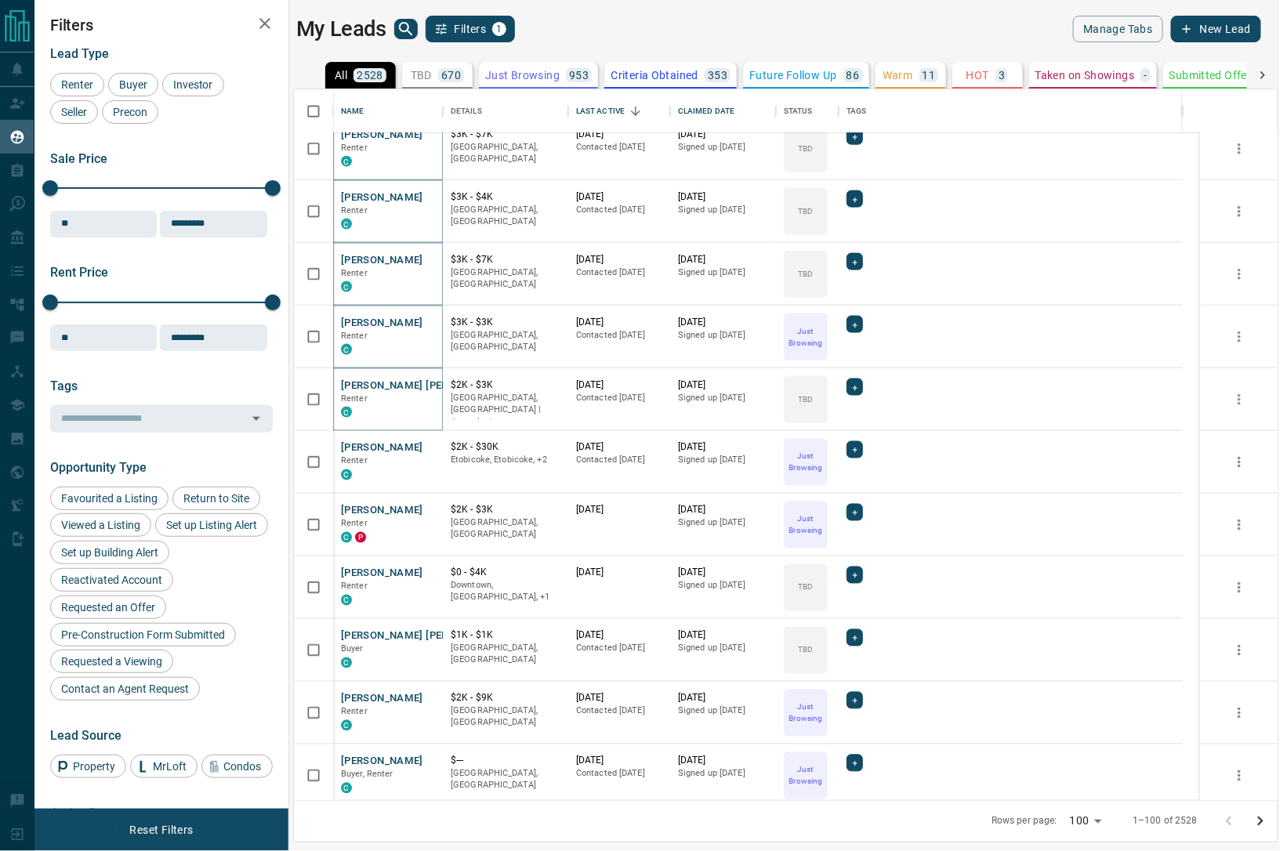
scroll to position [5291, 0]
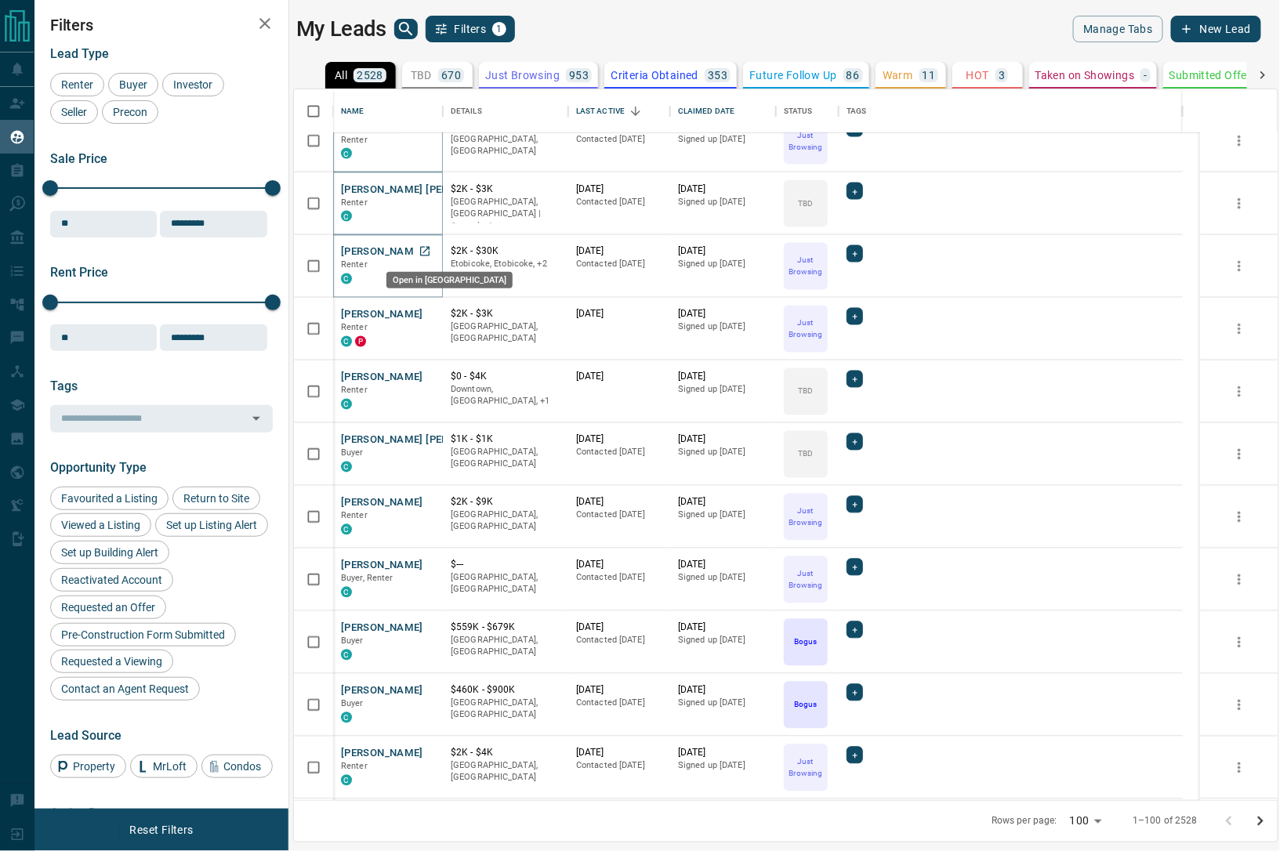
click at [423, 252] on icon "Open in New Tab" at bounding box center [424, 251] width 9 height 9
click at [423, 313] on icon "Open in New Tab" at bounding box center [425, 314] width 13 height 13
click at [429, 372] on icon "Open in New Tab" at bounding box center [424, 376] width 9 height 9
click at [426, 437] on icon "Open in New Tab" at bounding box center [425, 439] width 13 height 13
click at [426, 502] on icon "Open in New Tab" at bounding box center [425, 502] width 13 height 13
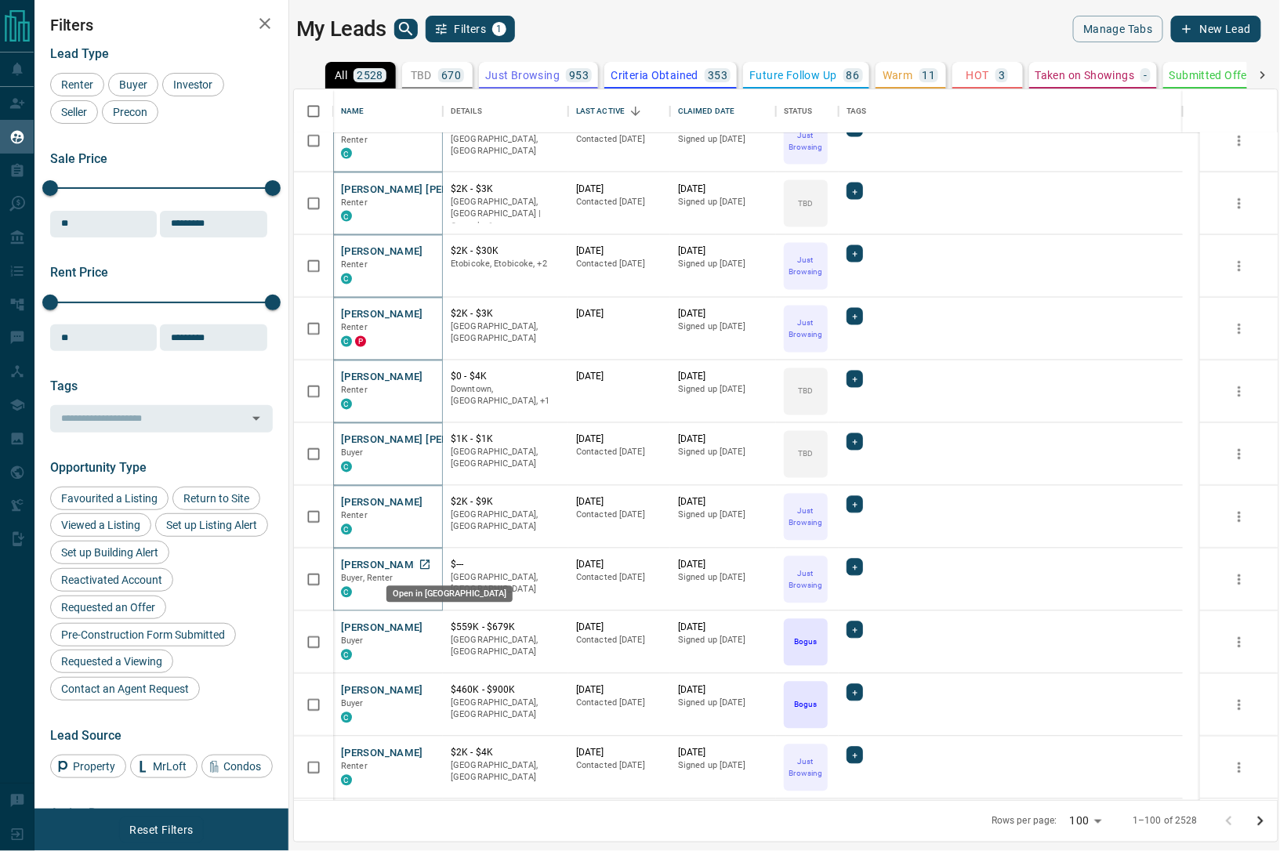
click at [421, 566] on icon "Open in New Tab" at bounding box center [425, 565] width 13 height 13
click at [428, 629] on icon "Open in New Tab" at bounding box center [425, 628] width 13 height 13
click at [426, 694] on icon "Open in New Tab" at bounding box center [424, 690] width 9 height 9
click at [426, 749] on icon "Open in New Tab" at bounding box center [424, 753] width 9 height 9
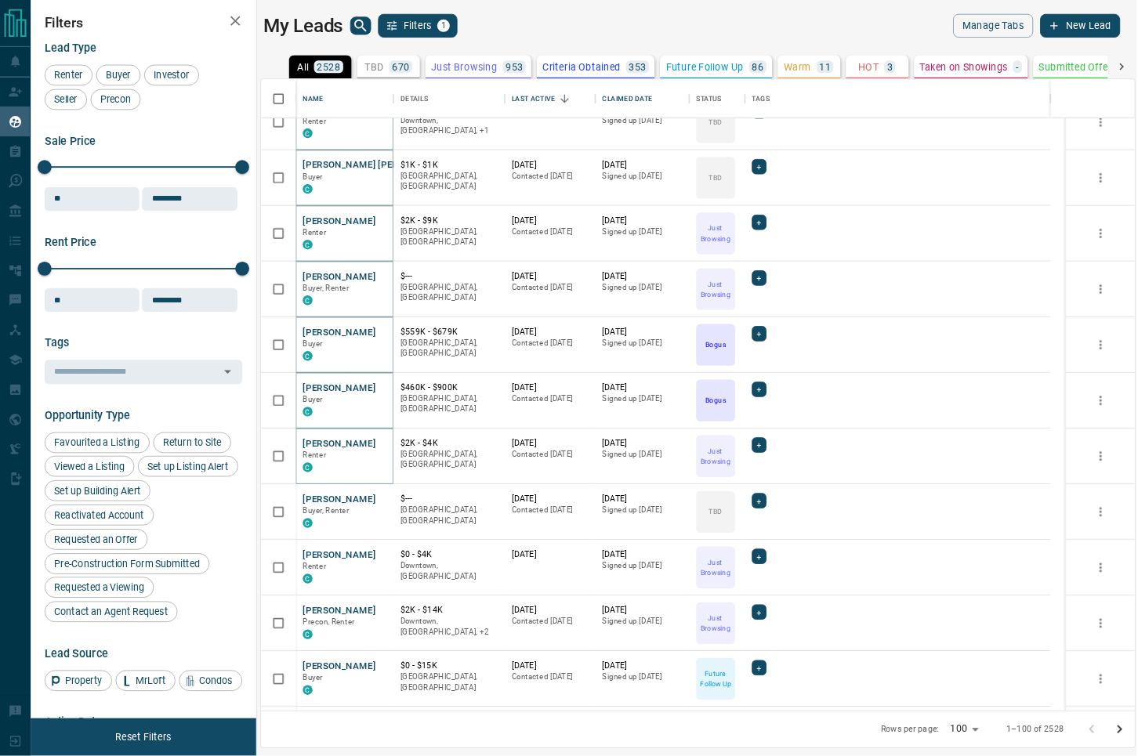
scroll to position [5602, 0]
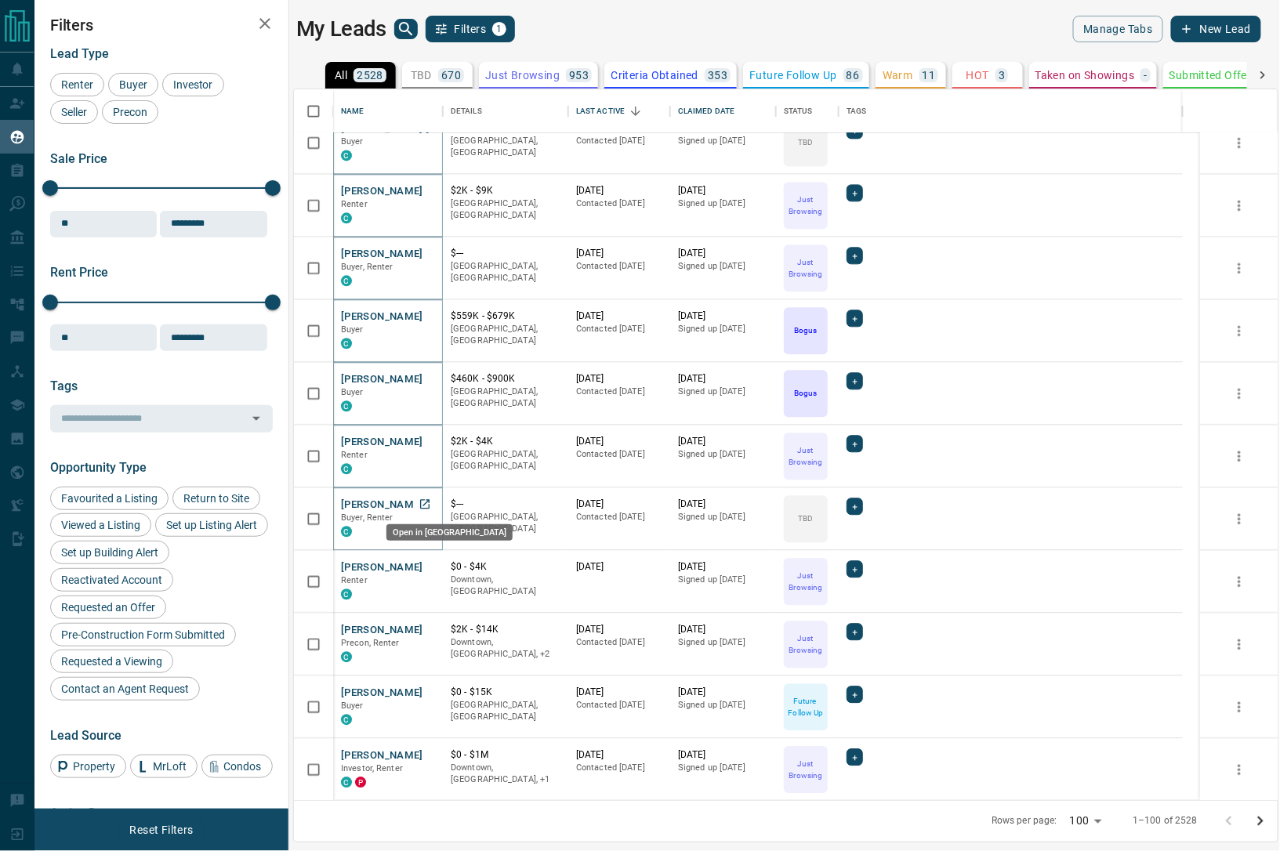
click at [422, 499] on icon "Open in New Tab" at bounding box center [424, 503] width 9 height 9
click at [425, 566] on icon "Open in New Tab" at bounding box center [425, 566] width 13 height 13
click at [424, 628] on icon "Open in New Tab" at bounding box center [425, 629] width 13 height 13
click at [426, 692] on icon "Open in New Tab" at bounding box center [425, 692] width 13 height 13
click at [424, 754] on icon "Open in New Tab" at bounding box center [424, 754] width 9 height 9
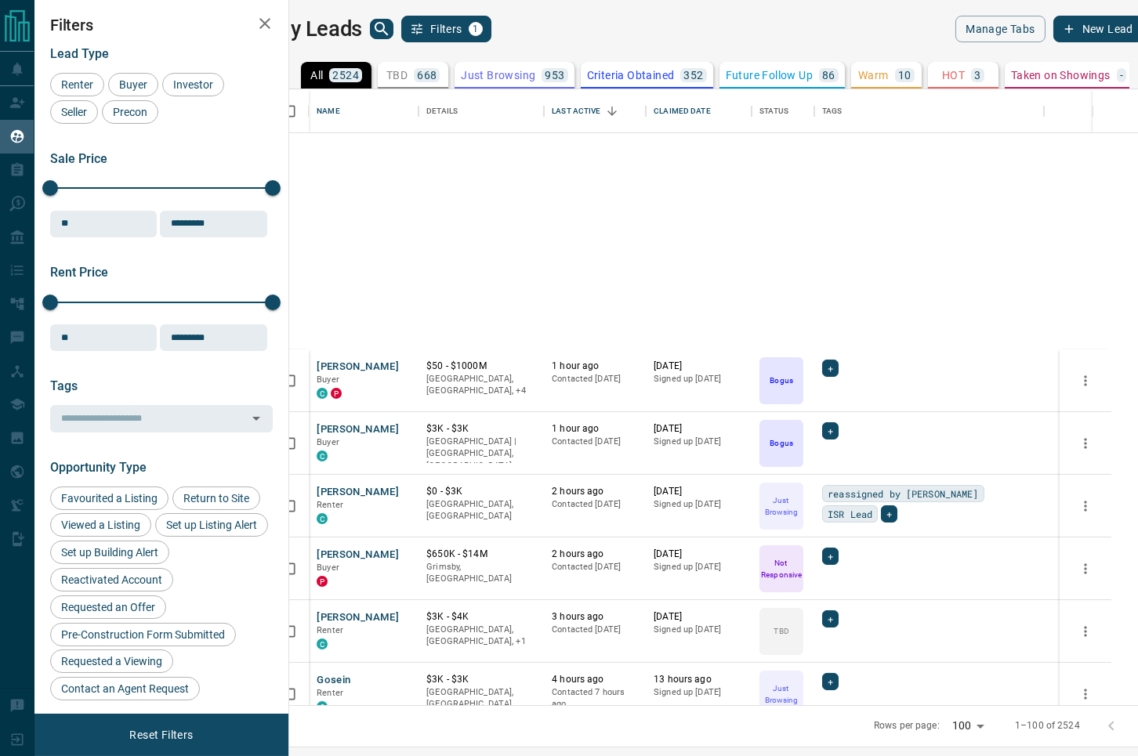
scroll to position [725, 0]
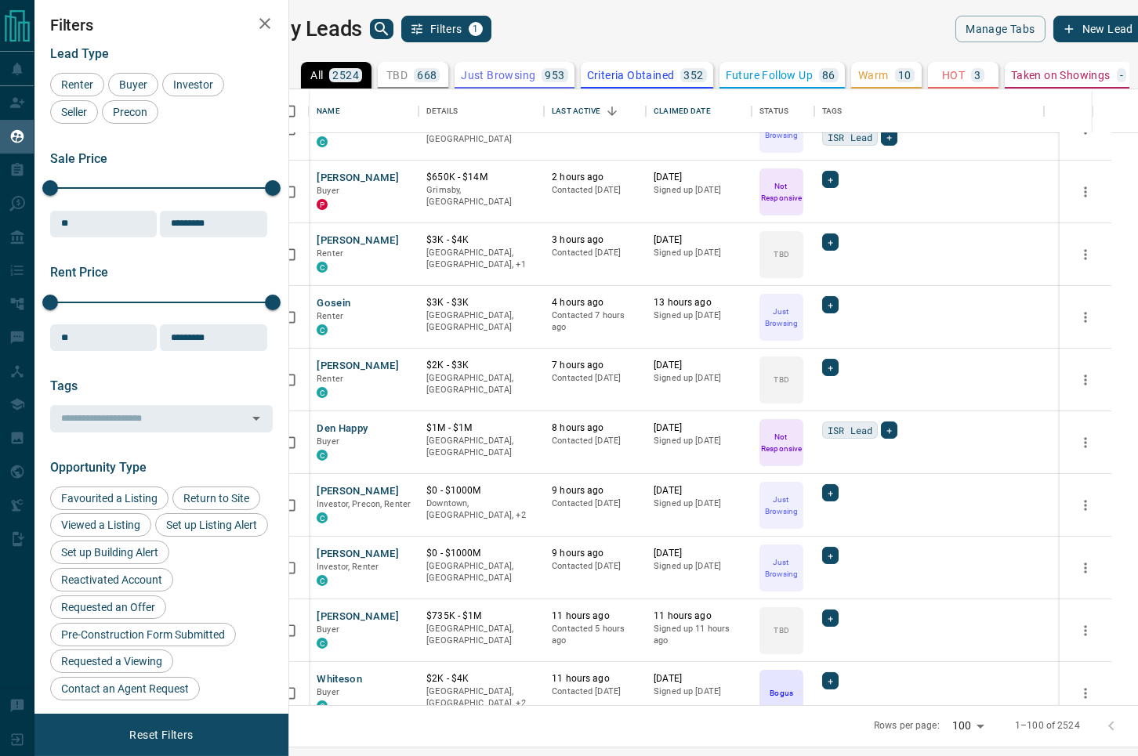
drag, startPoint x: 306, startPoint y: 45, endPoint x: 292, endPoint y: 12, distance: 35.8
click at [305, 45] on main "My Leads Filters 1 Manage Tabs New Lead All 2524 TBD 668 Do Not Contact - Not R…" at bounding box center [708, 368] width 872 height 705
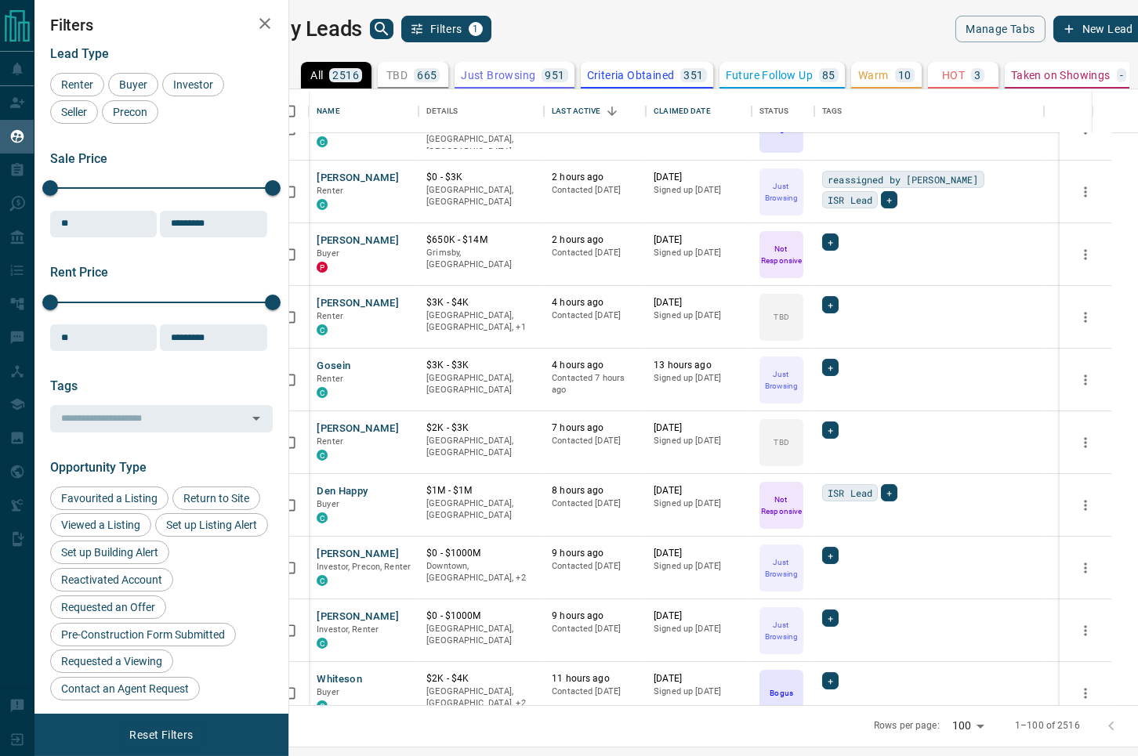
scroll to position [788, 0]
